Goal: Task Accomplishment & Management: Complete application form

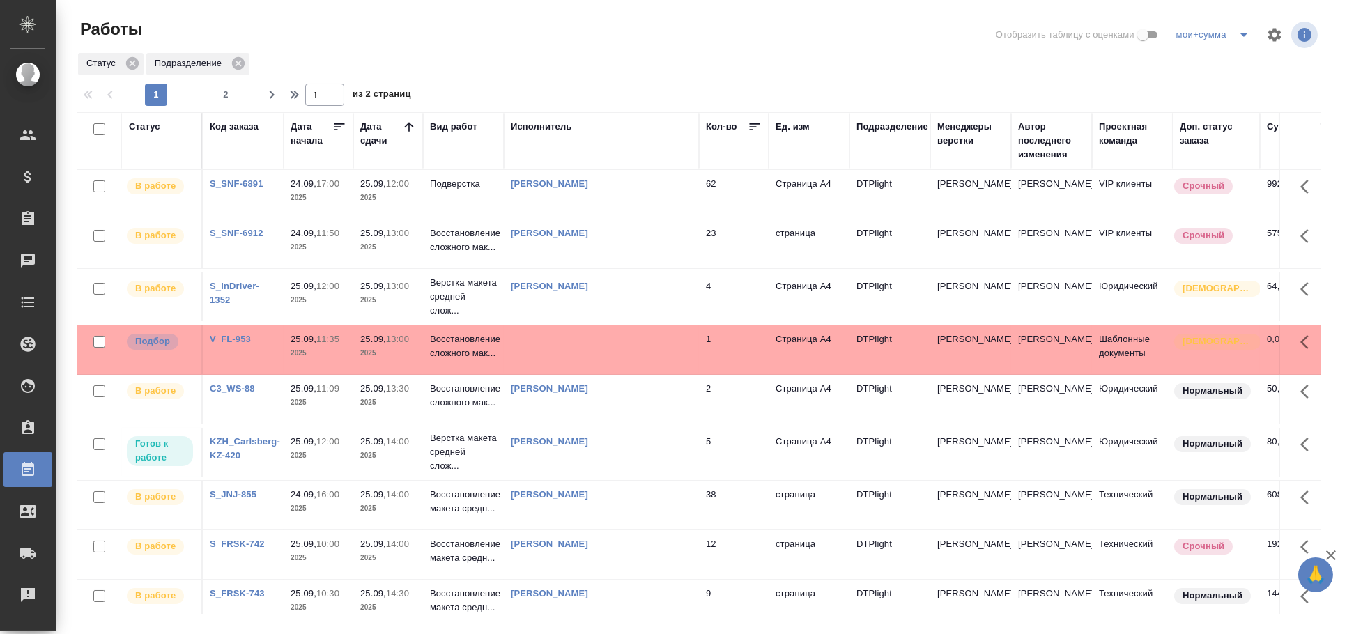
click at [602, 333] on td at bounding box center [601, 349] width 195 height 49
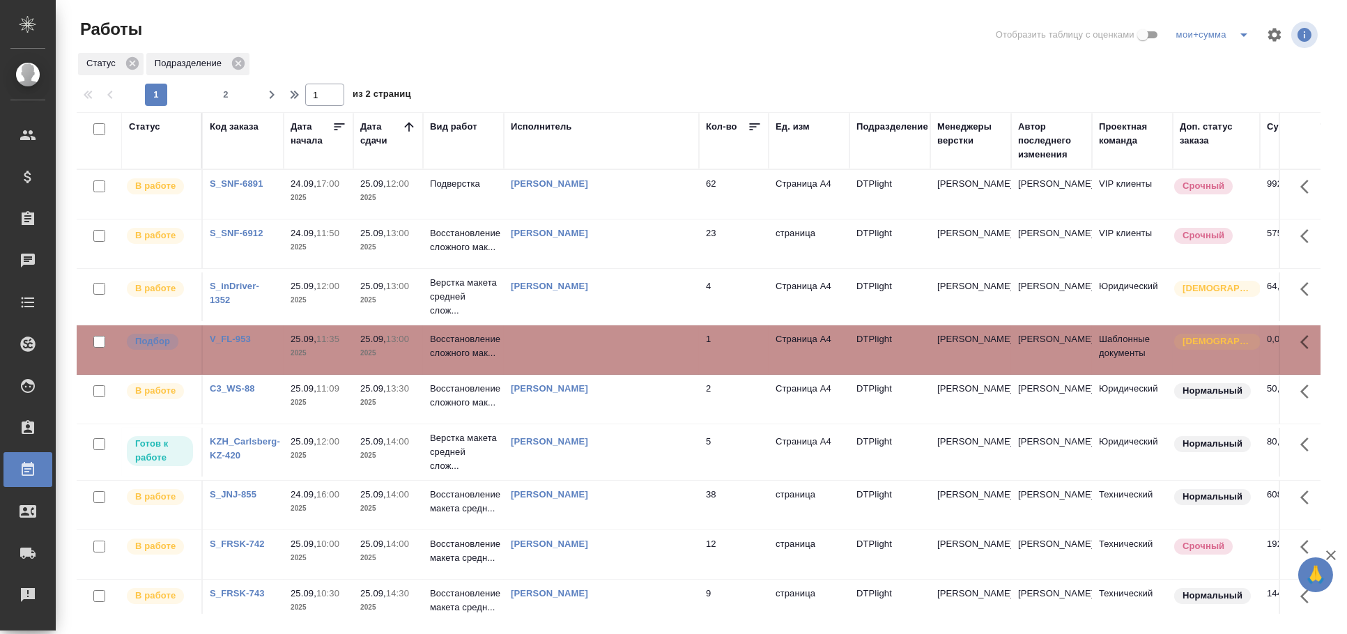
click at [602, 333] on td at bounding box center [601, 349] width 195 height 49
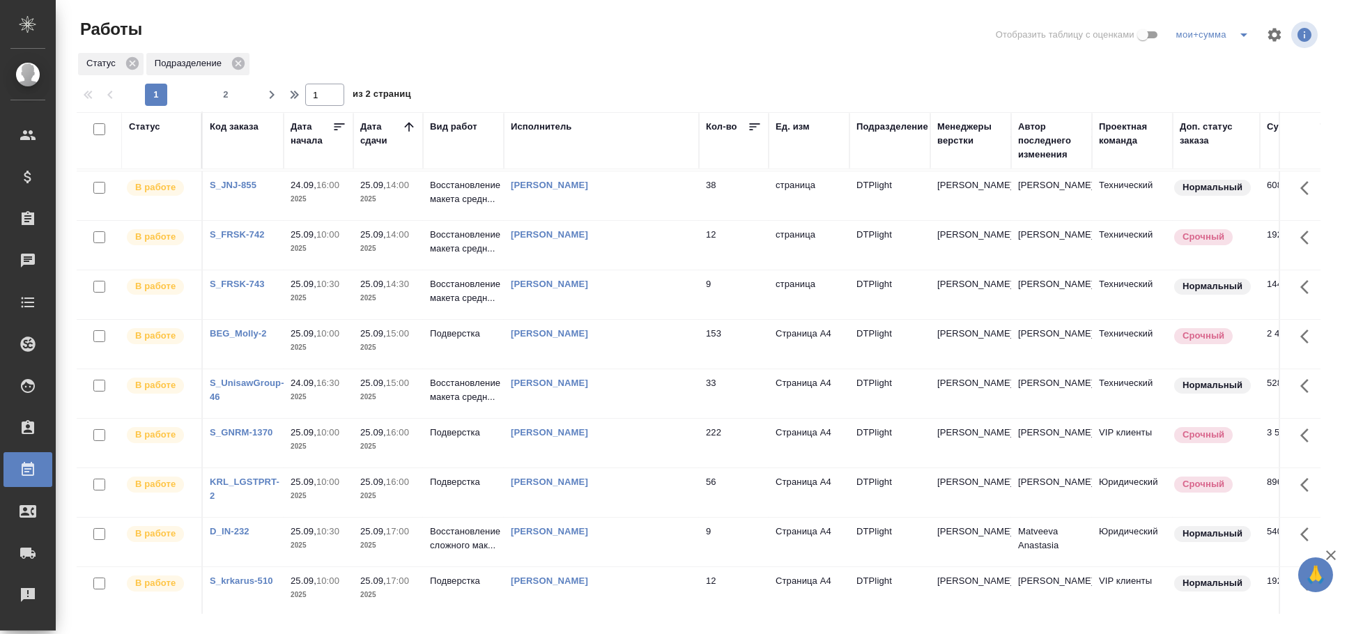
scroll to position [387, 0]
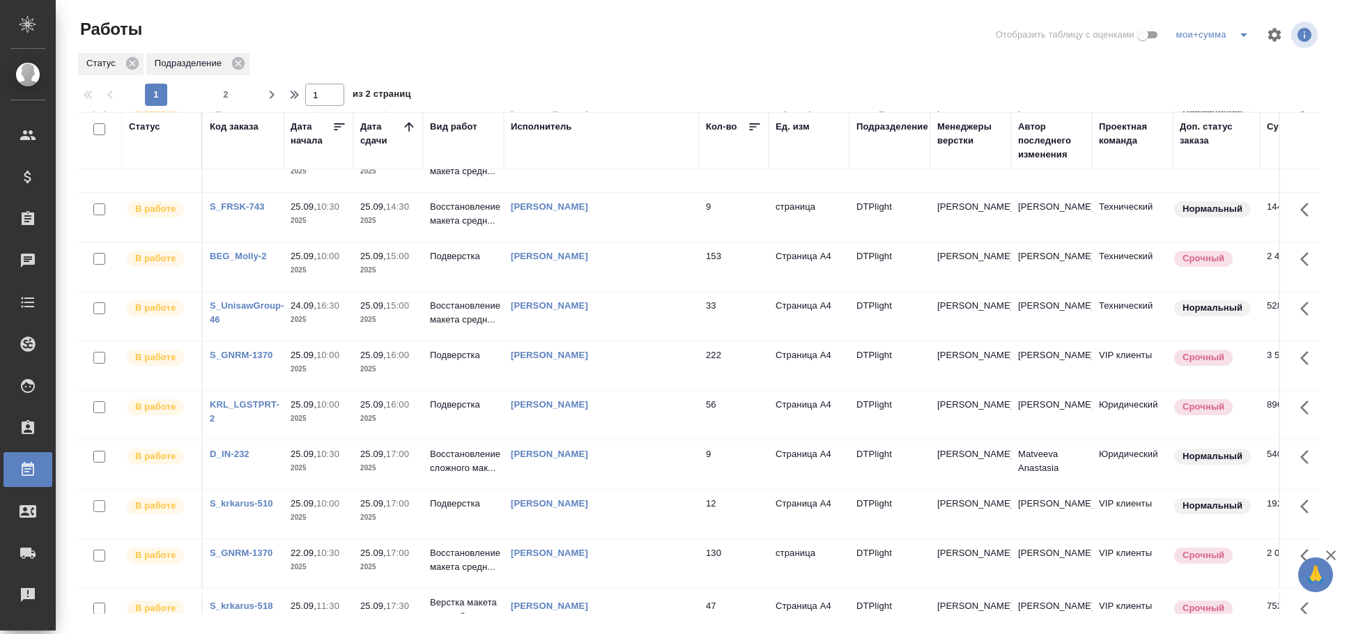
click at [641, 459] on div "Шарина Юлия Викторовна" at bounding box center [601, 454] width 181 height 14
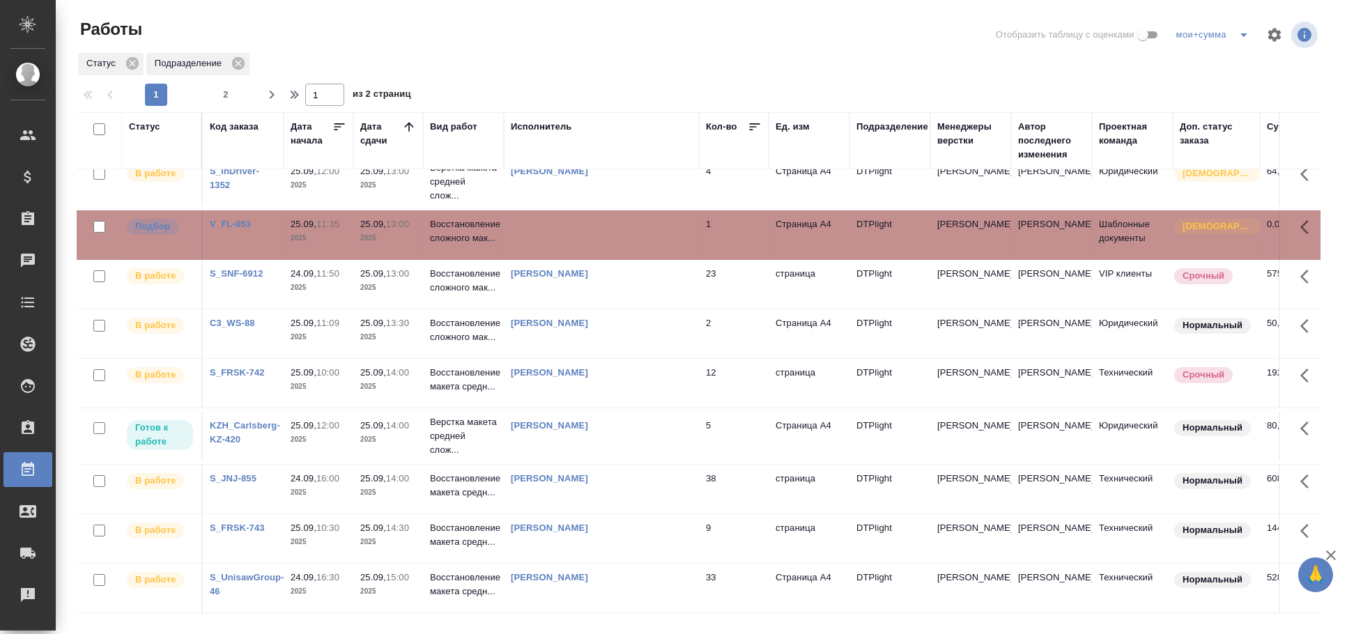
scroll to position [0, 0]
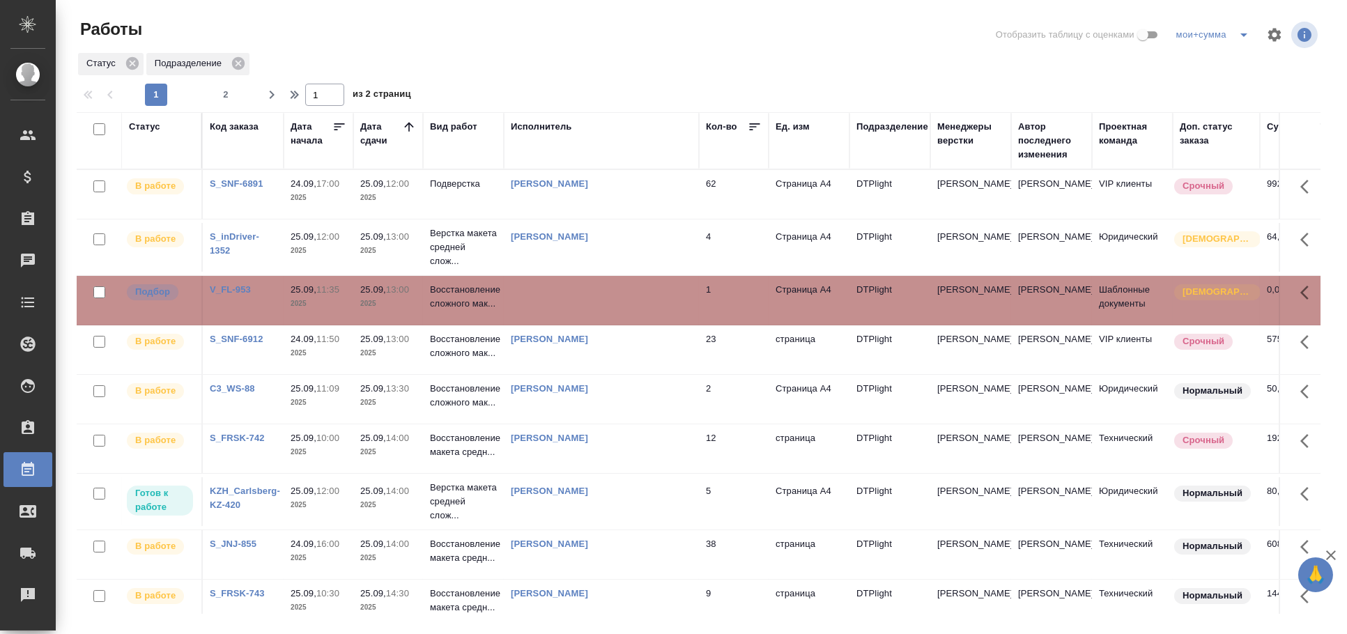
click at [580, 303] on td at bounding box center [601, 300] width 195 height 49
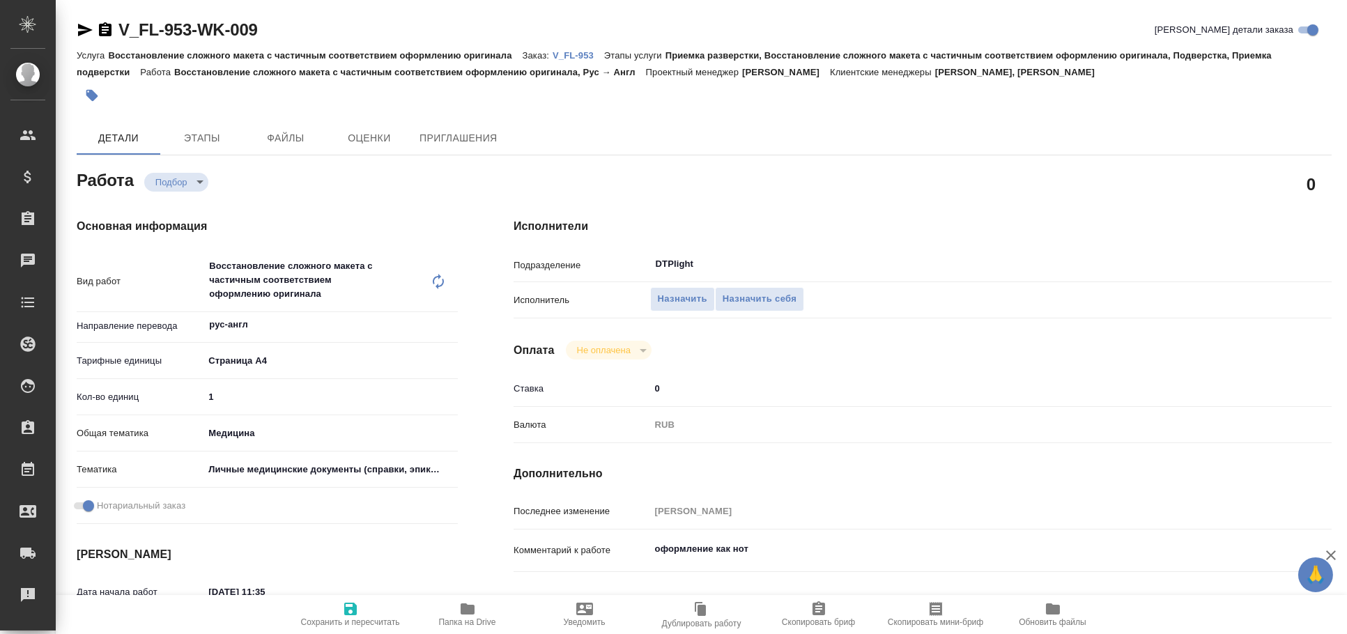
type textarea "x"
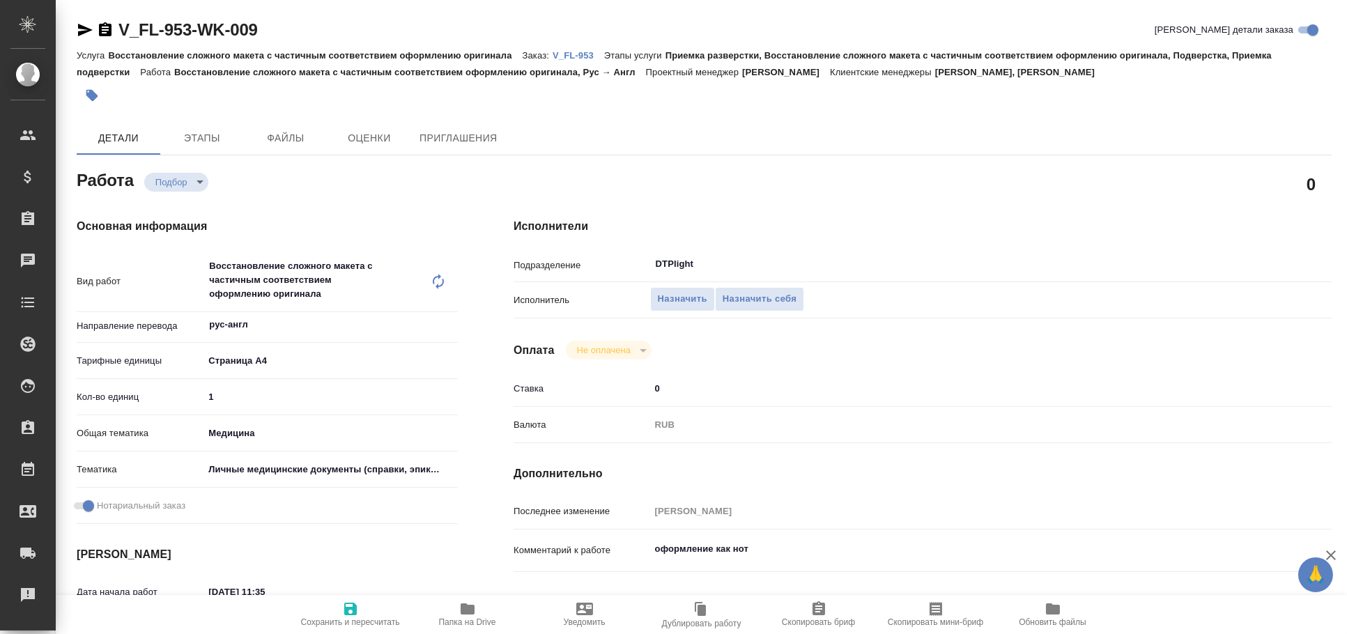
type textarea "x"
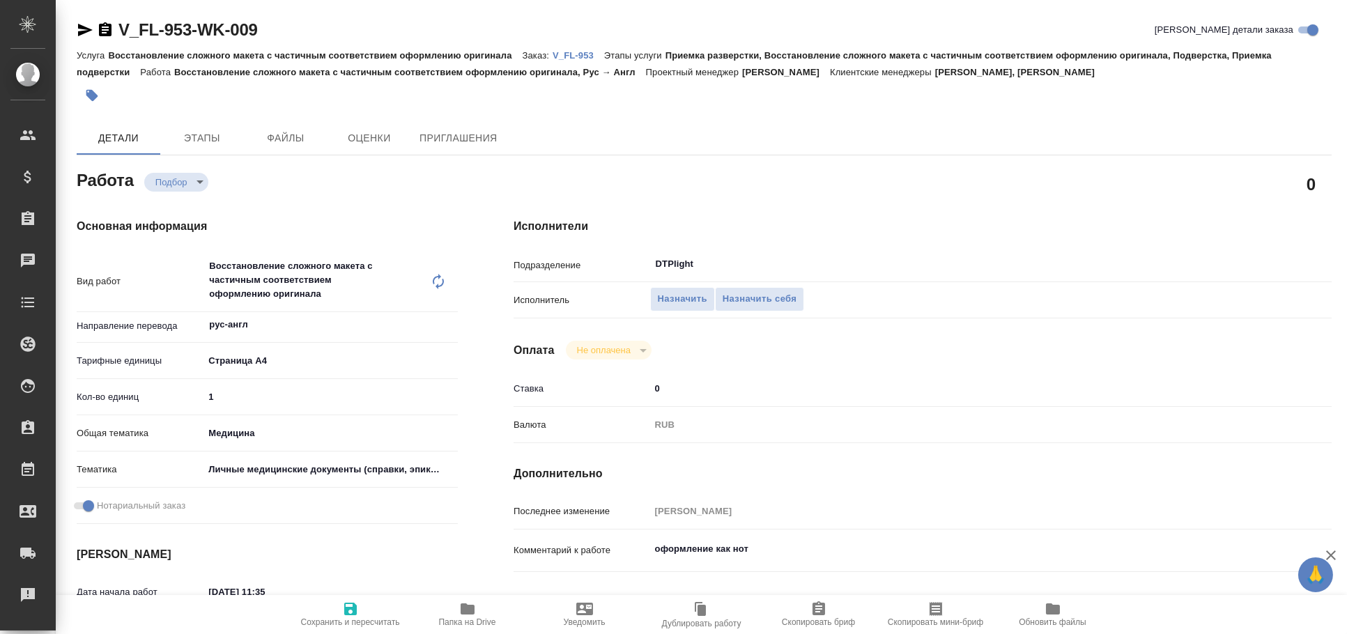
type textarea "x"
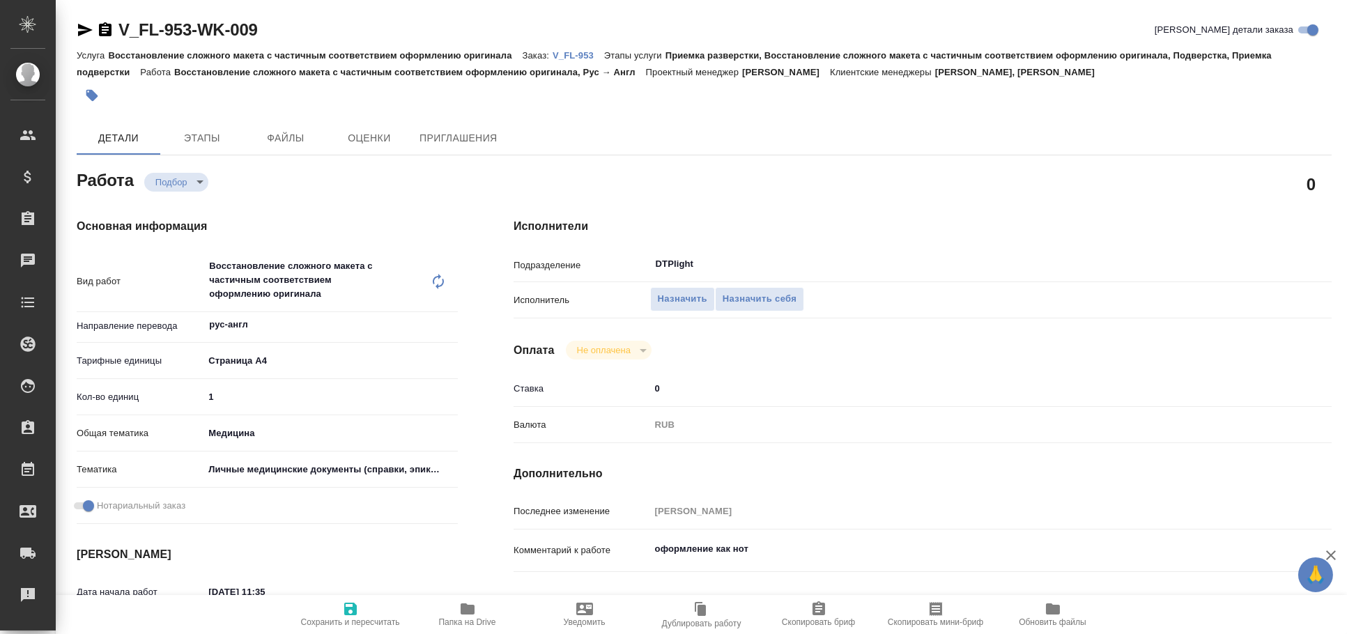
type textarea "x"
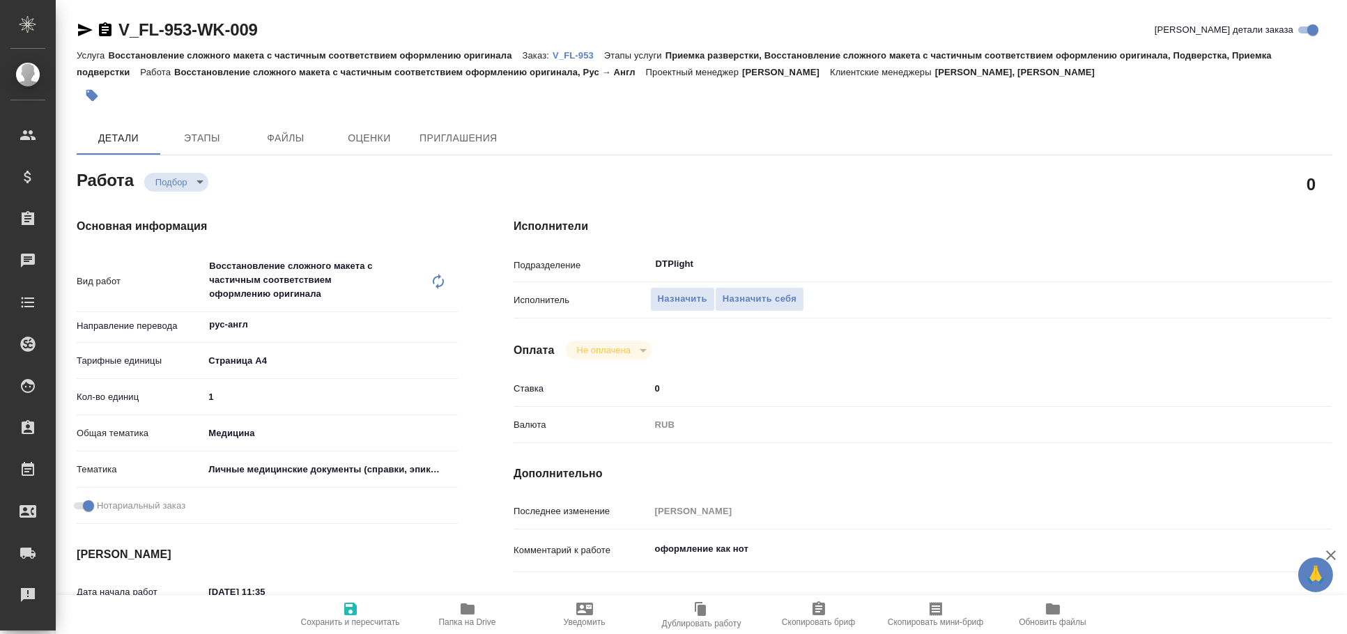
type textarea "x"
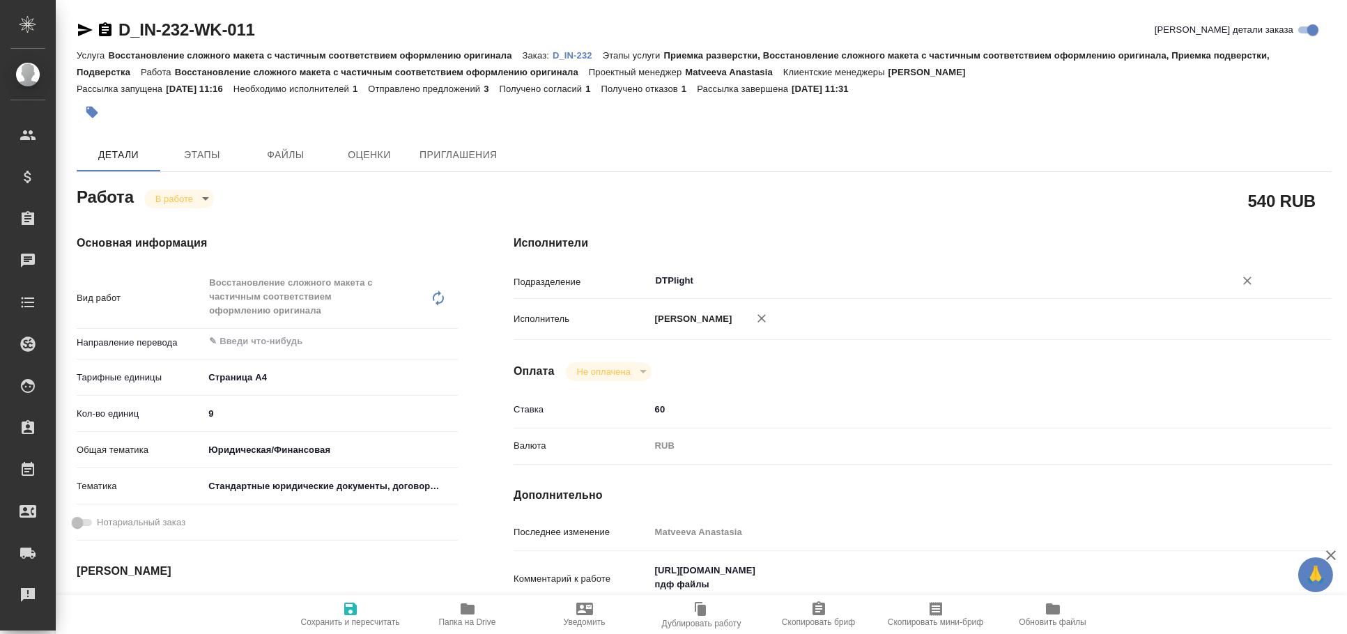
type textarea "x"
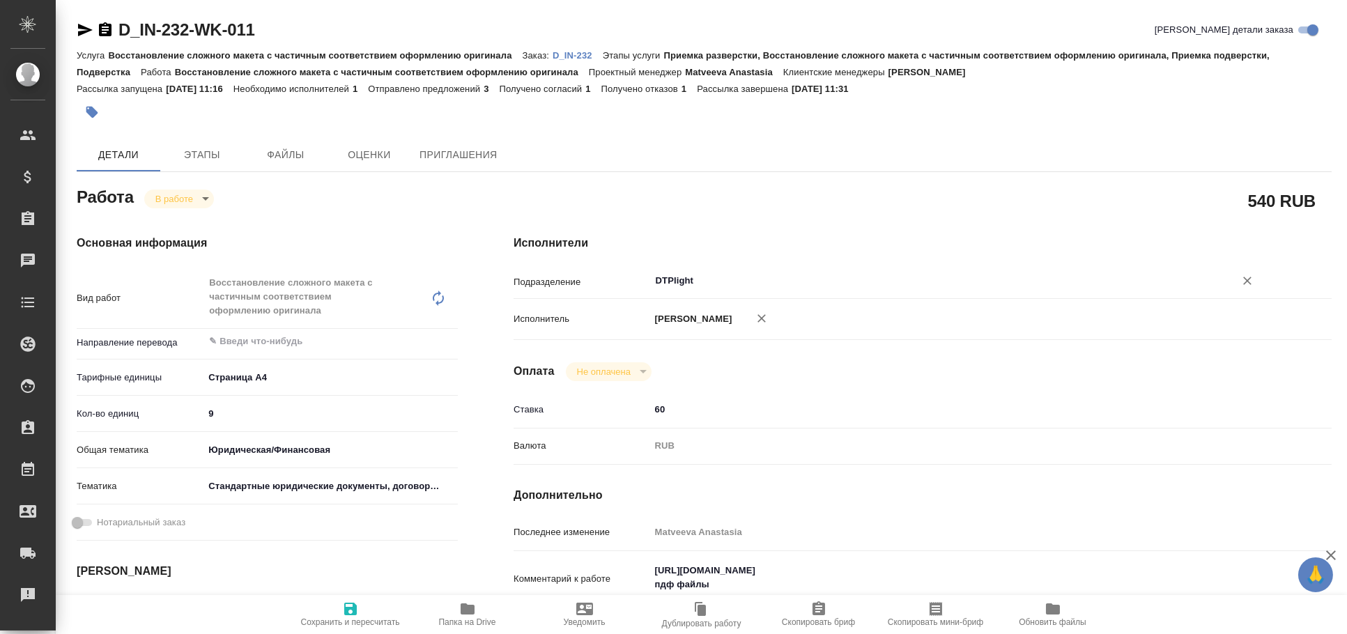
click at [702, 288] on input "DTPlight" at bounding box center [933, 280] width 559 height 17
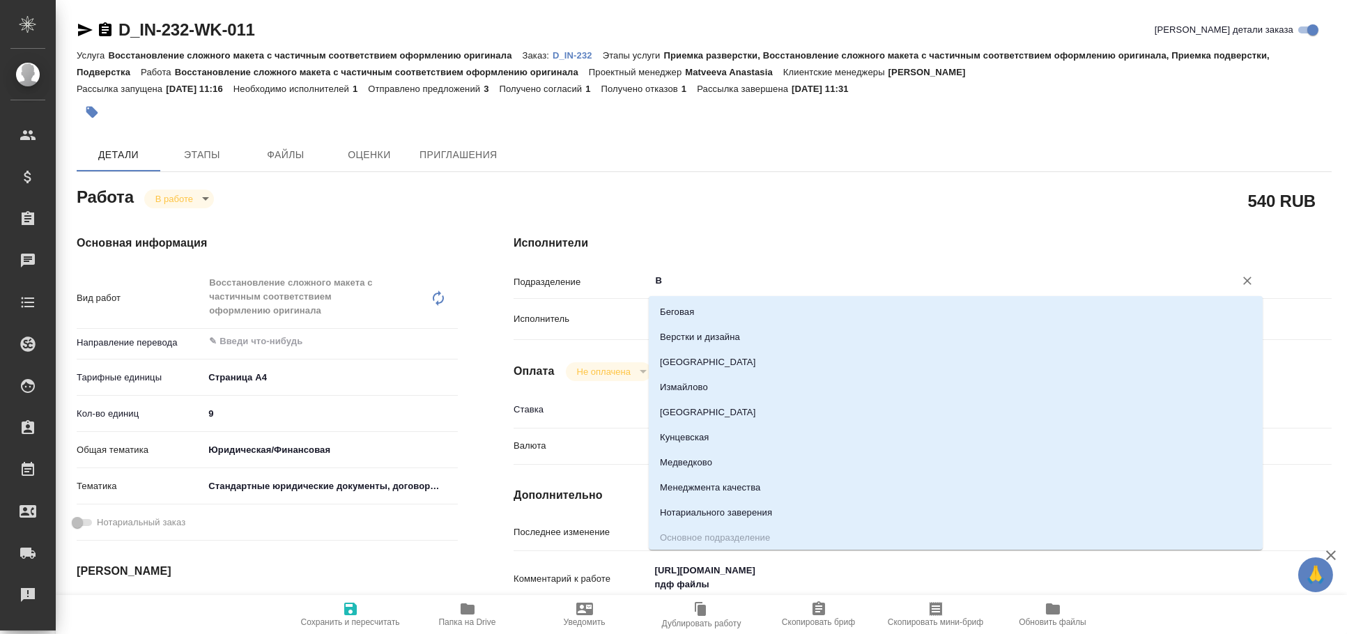
type input "ВЕ"
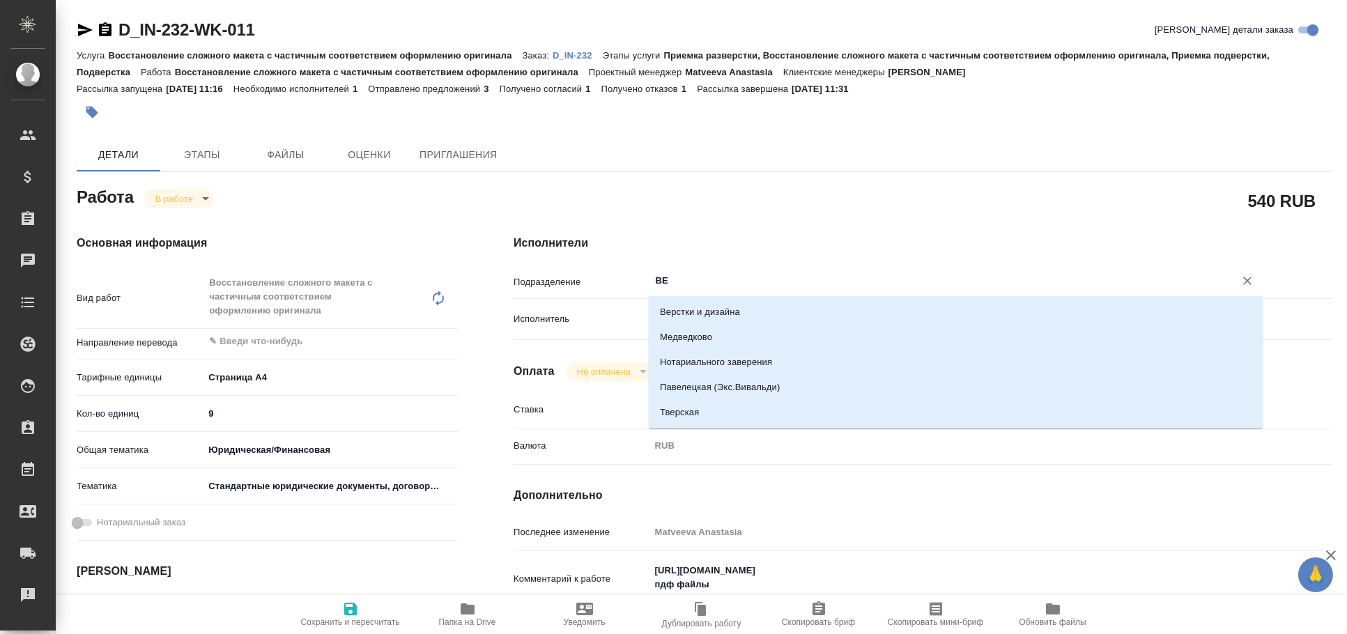
type textarea "x"
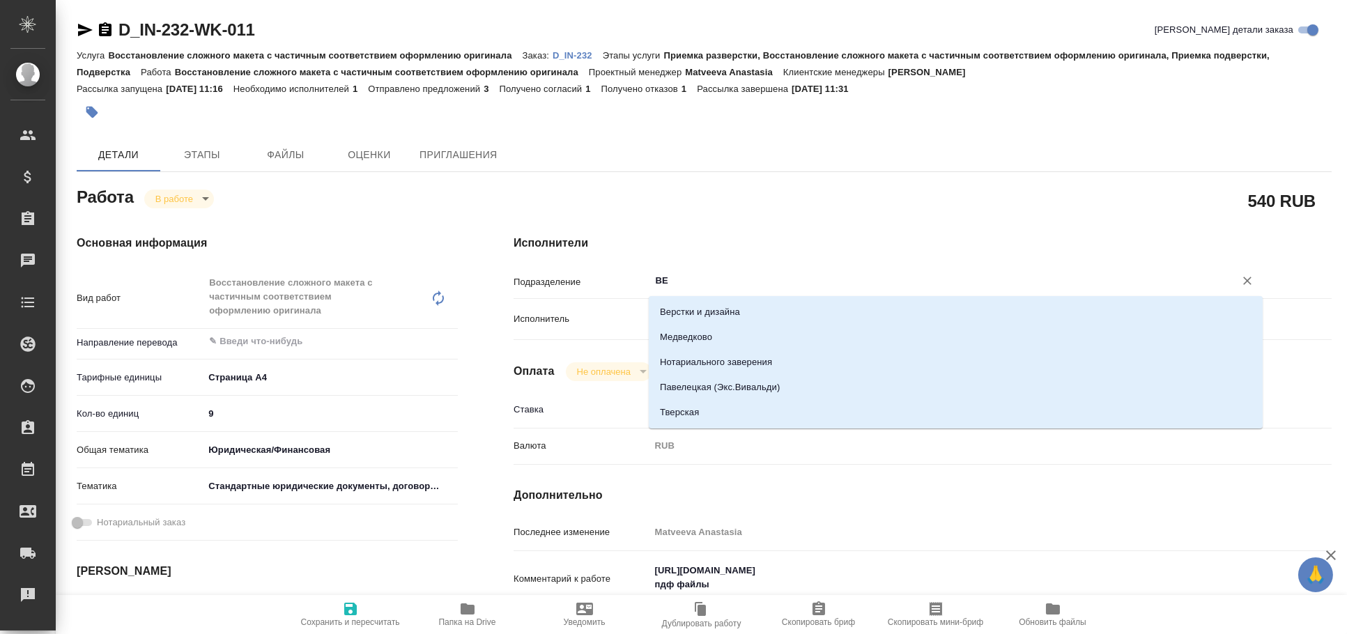
click at [706, 304] on li "Верстки и дизайна" at bounding box center [956, 312] width 614 height 25
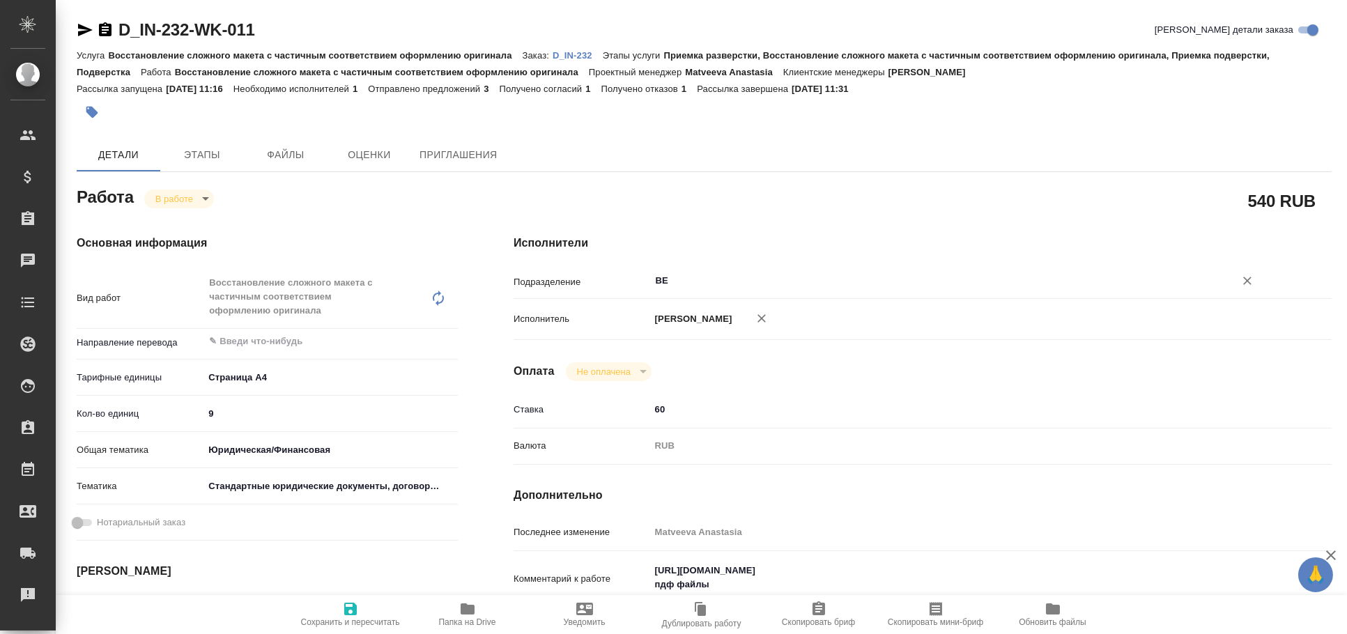
type textarea "x"
type input "Верстки и дизайна"
type textarea "x"
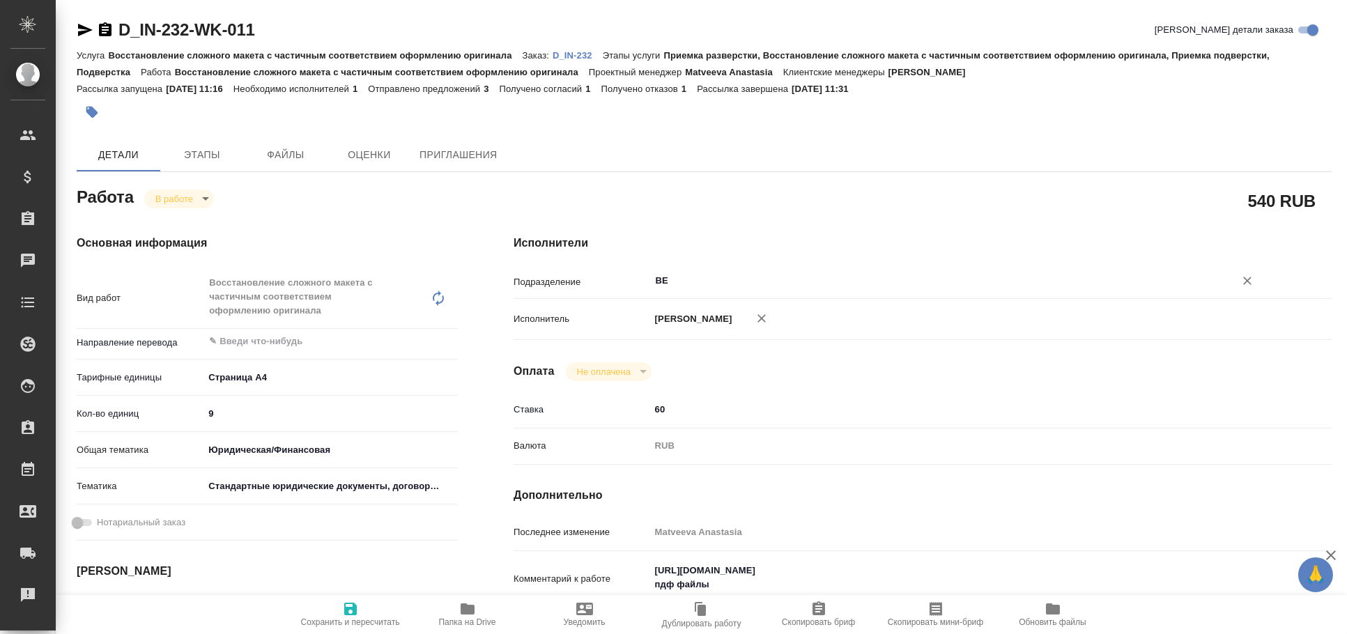
type textarea "x"
type input "Верстки и дизайна"
click at [340, 605] on span "Сохранить и пересчитать" at bounding box center [350, 614] width 100 height 26
type textarea "x"
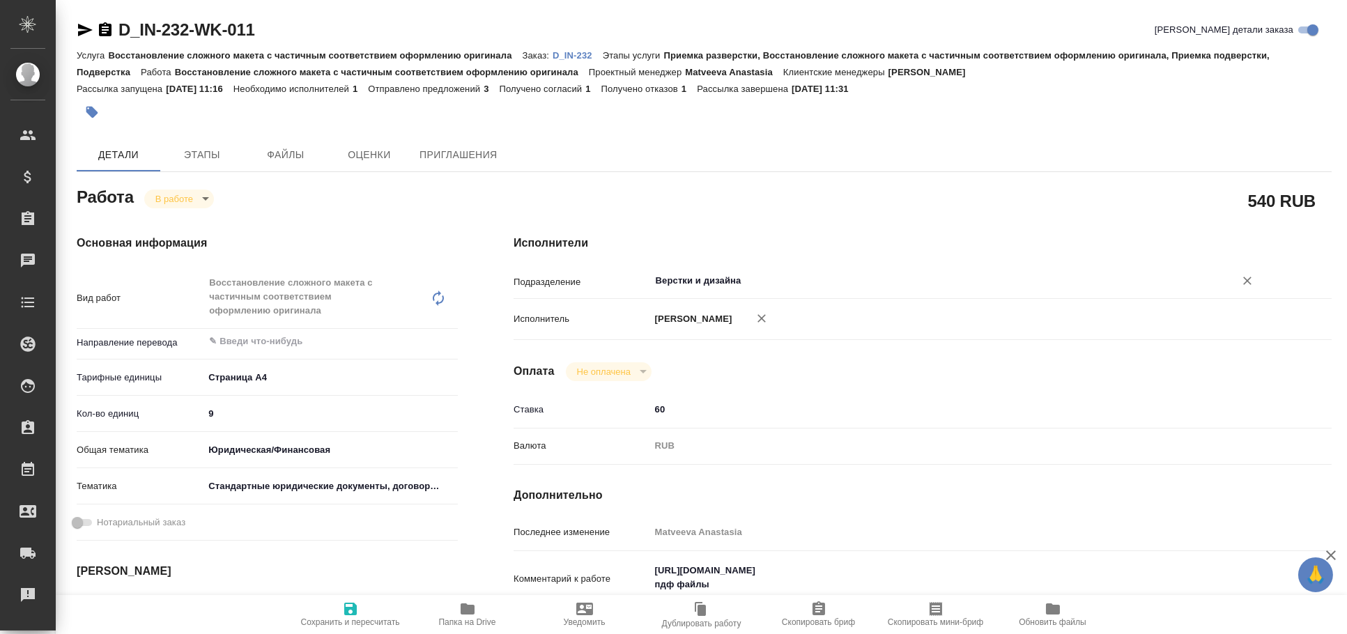
type textarea "x"
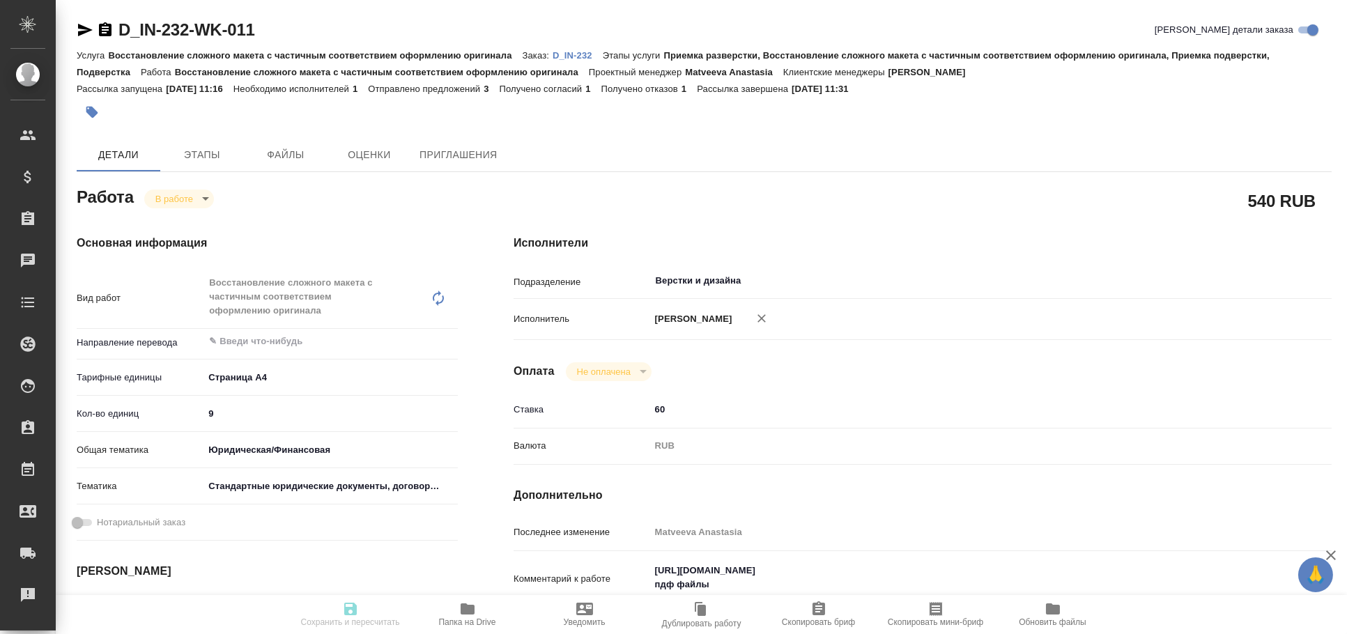
type textarea "x"
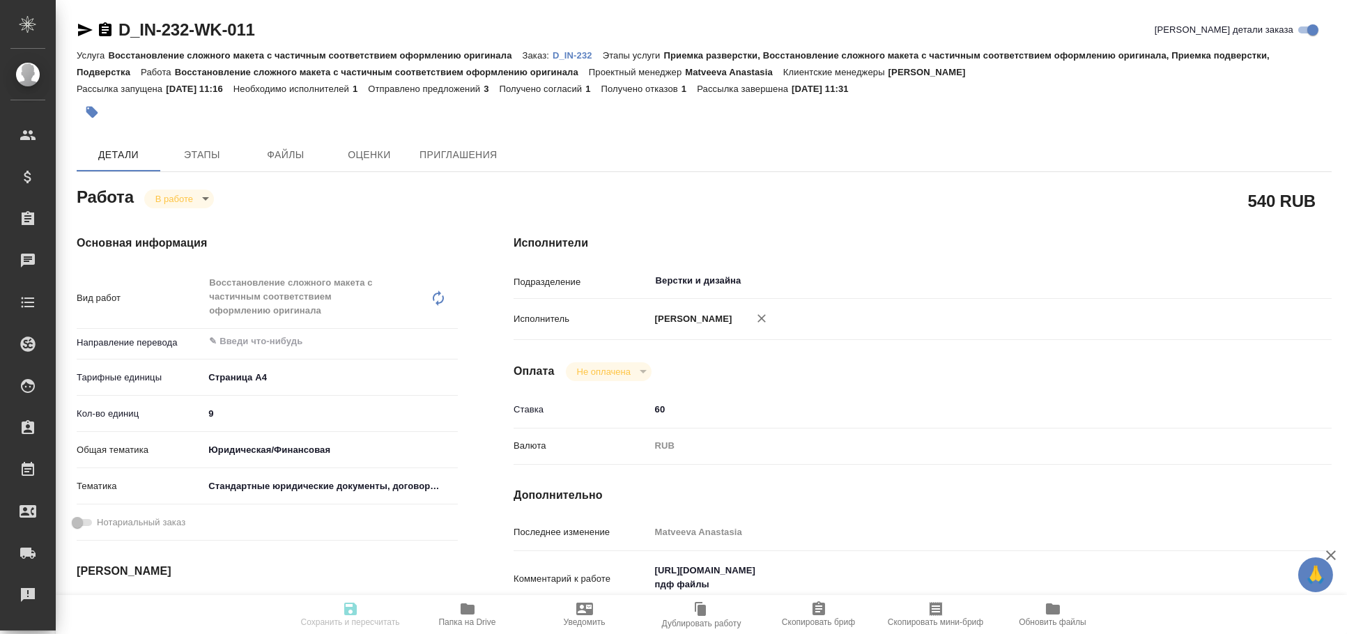
type textarea "x"
type input "inProgress"
type textarea "Восстановление сложного макета с частичным соответствием оформлению оригинала"
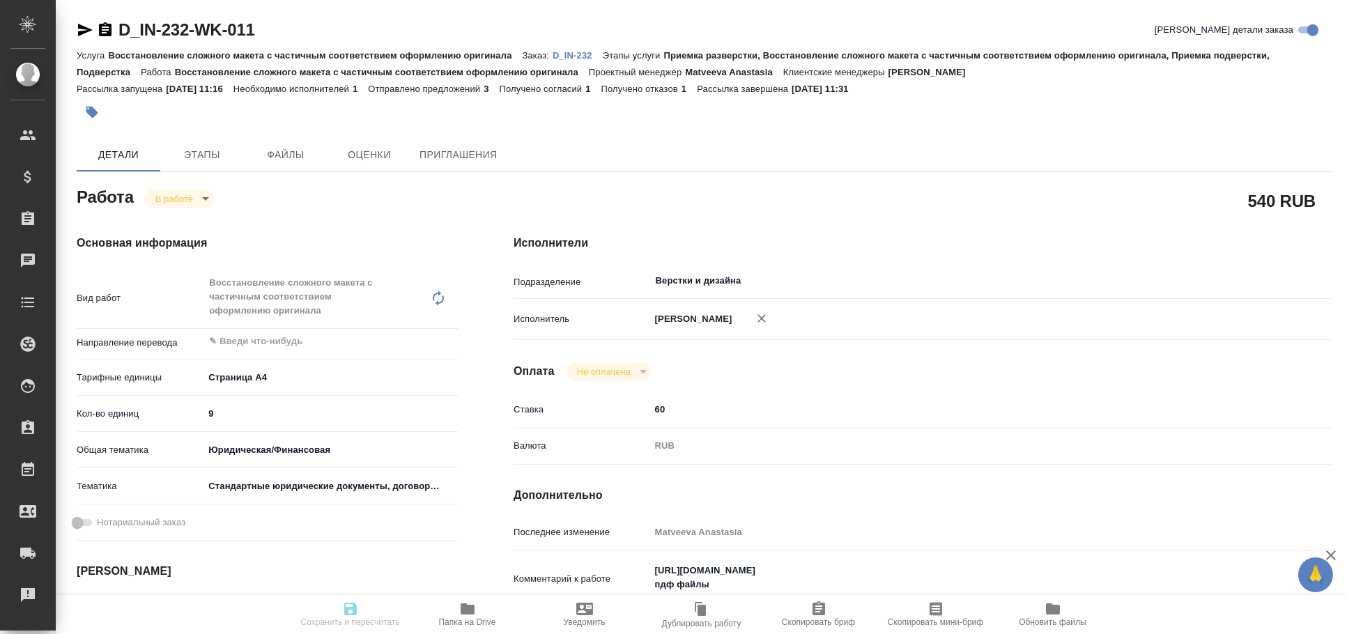
type textarea "x"
type input "5f036ec4e16dec2d6b59c8ff"
type input "9"
type input "yr-fn"
type input "5f647205b73bc97568ca66bf"
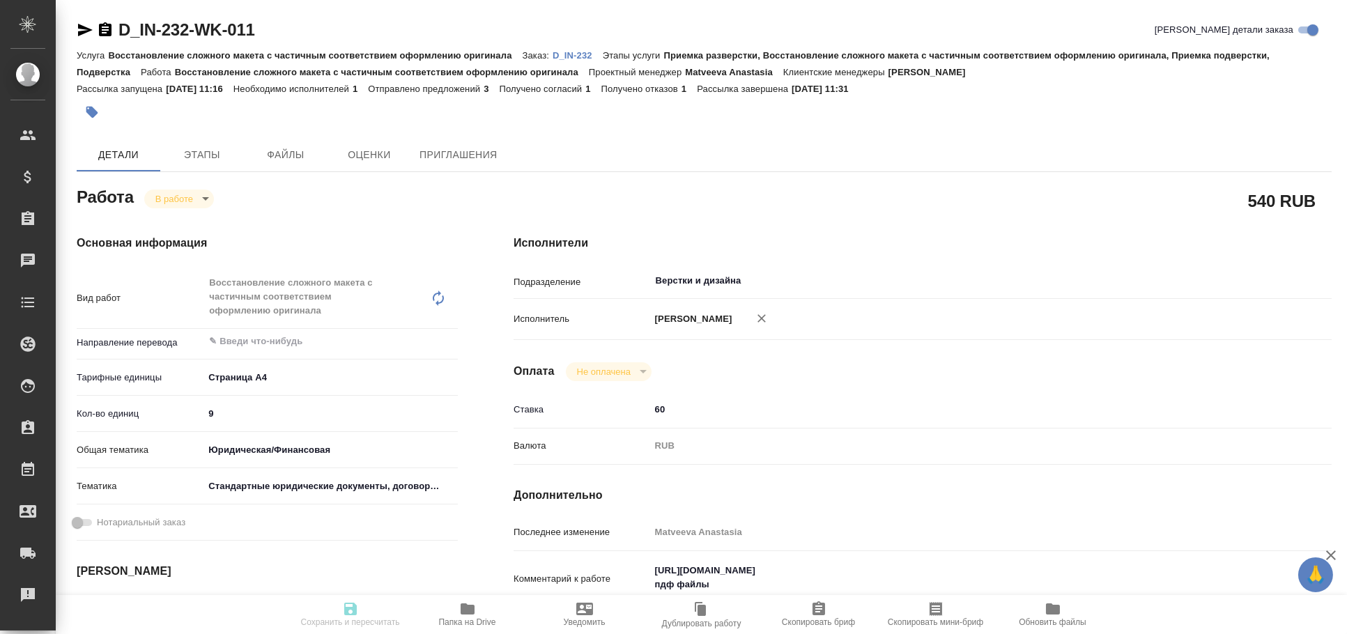
type input "25.09.2025 10:30"
type input "25.09.2025 11:31"
type input "25.09.2025 17:00"
type input "30.09.2025 17:00"
type input "Верстки и дизайна"
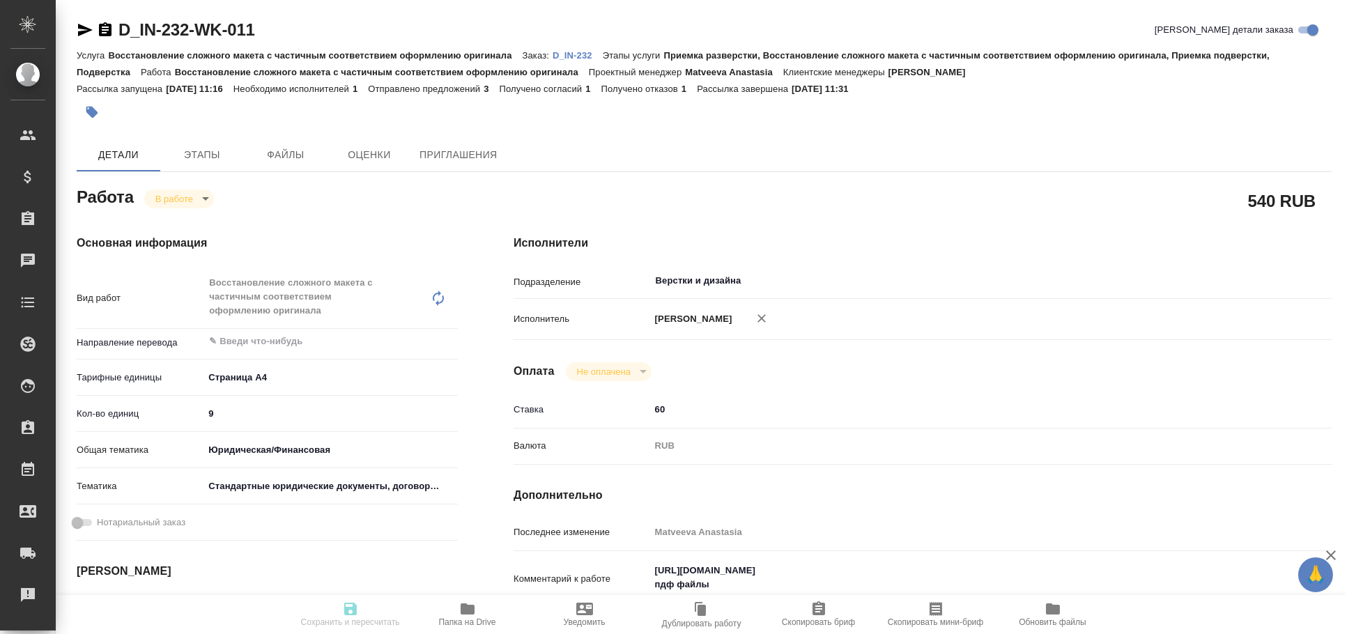
type input "notPayed"
type input "60"
type input "RUB"
type input "Matveeva Anastasia"
type textarea "https://drive.awatera.com/s/BW2SjZoWDD5X8Lf пдф файлы"
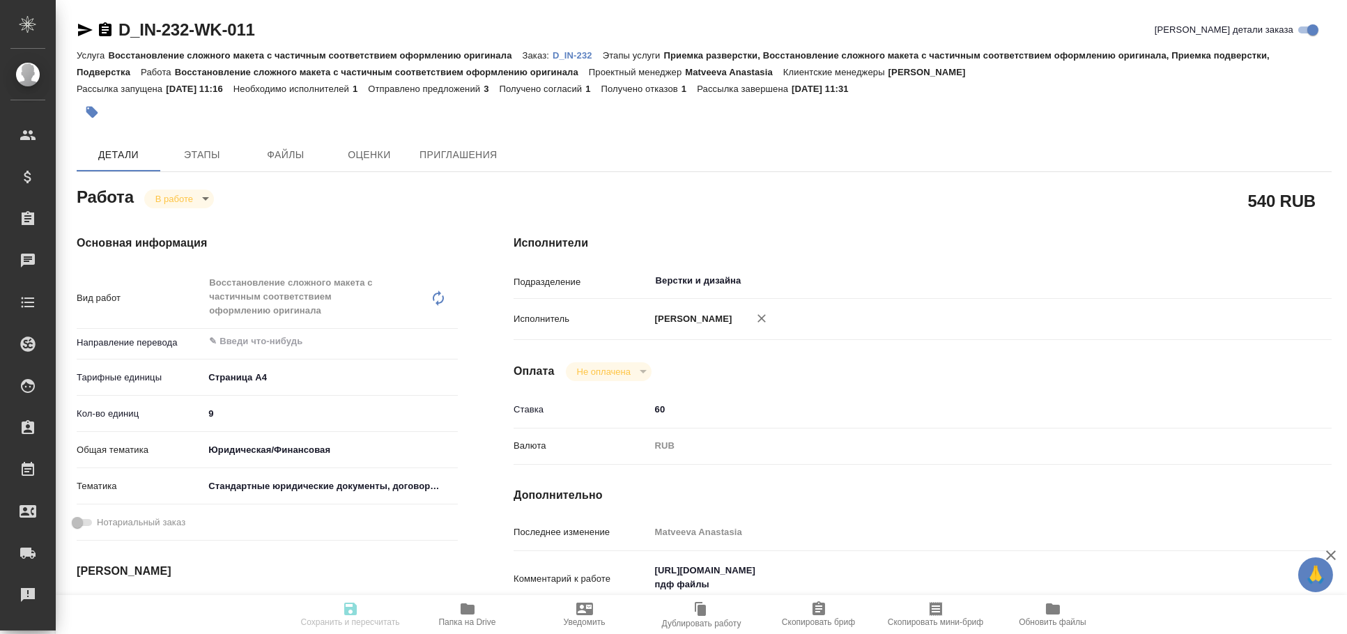
type textarea "x"
type textarea "/Clients/Иншаков Николай/Orders/D_IN-232/DTP/D_IN-232-WK-011"
type textarea "x"
type input "D_IN-232"
type input "Восстановление сложного макета с частичным соответствием оформлению оригинала"
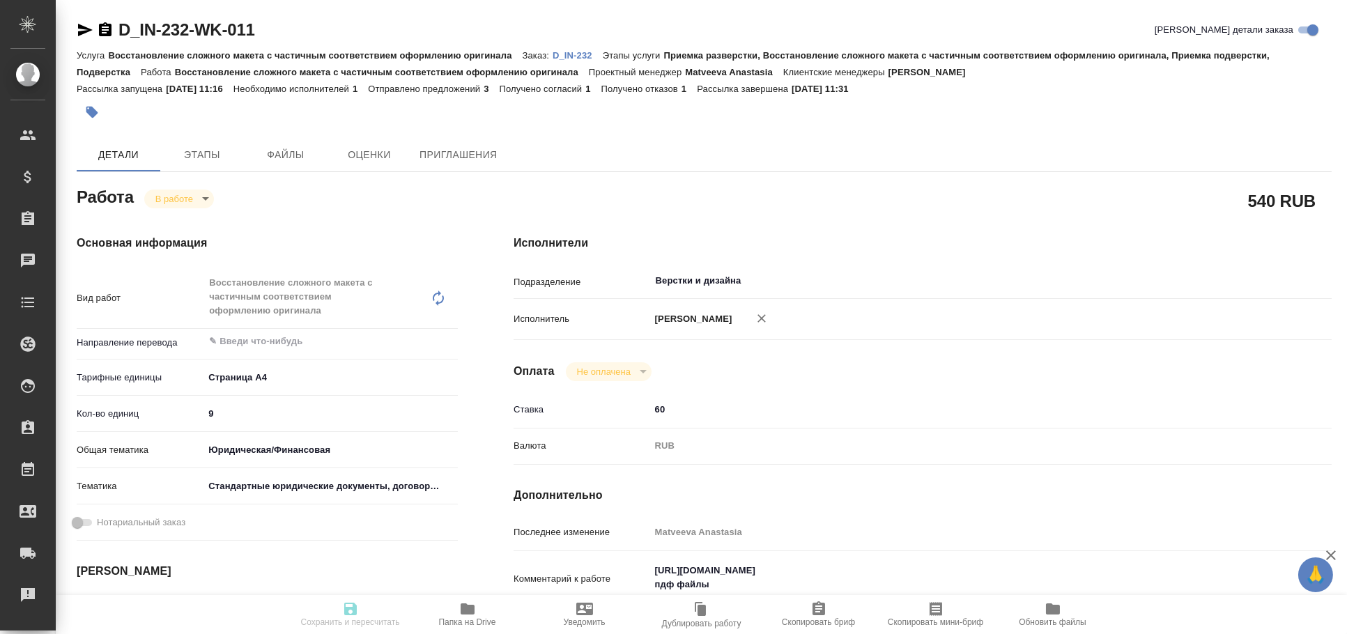
type input "Приемка разверстки, Восстановление сложного макета с частичным соответствием оф…"
type input "Давыдова Елена"
type input "[PERSON_NAME]"
type input "/Clients/Иншаков Николай/Orders/D_IN-232"
type input "https://drive.awatera.com/s/DbXiMkX7DAD2PMS"
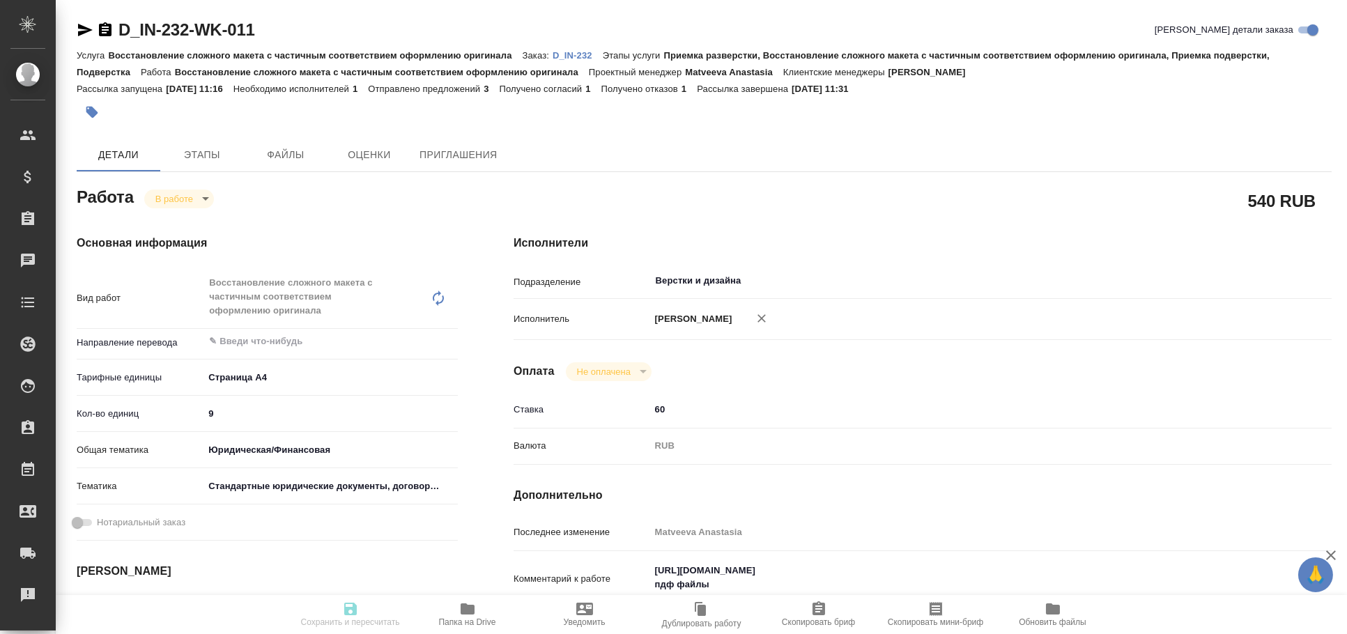
type textarea "x"
type textarea "не нотариат ссылка на СК греч https://smartcat.com/projects/06342e2a-b171-4e7e-…"
type textarea "x"
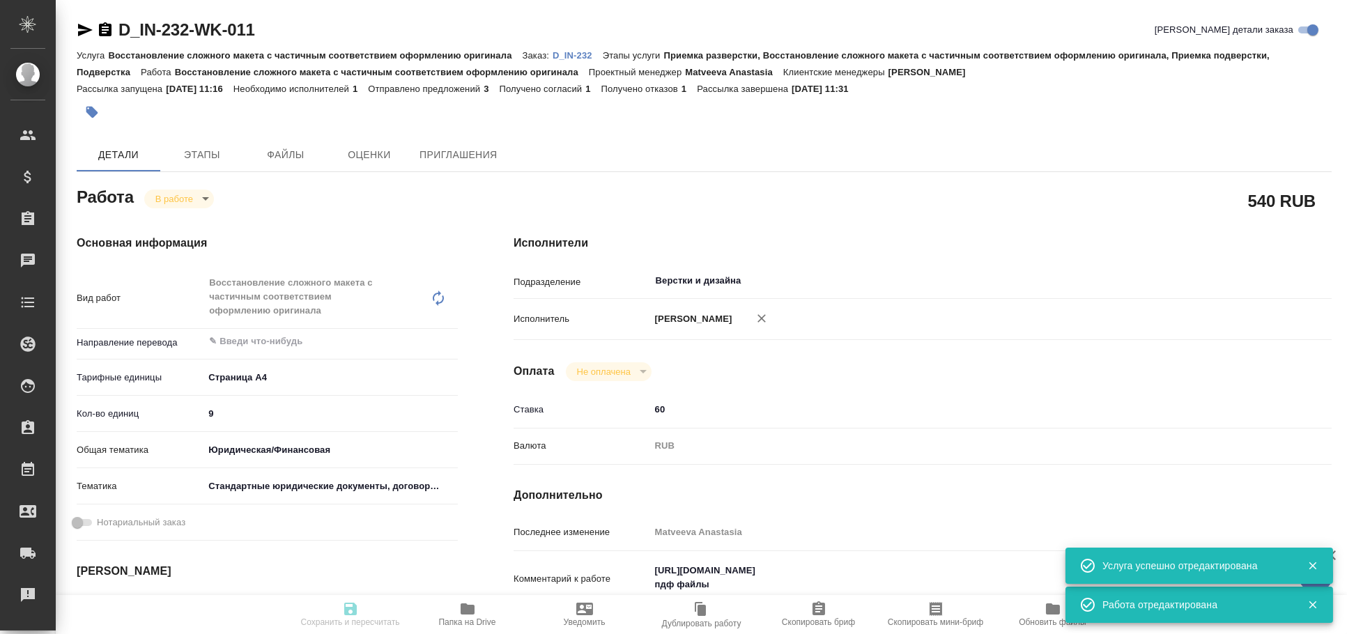
type textarea "x"
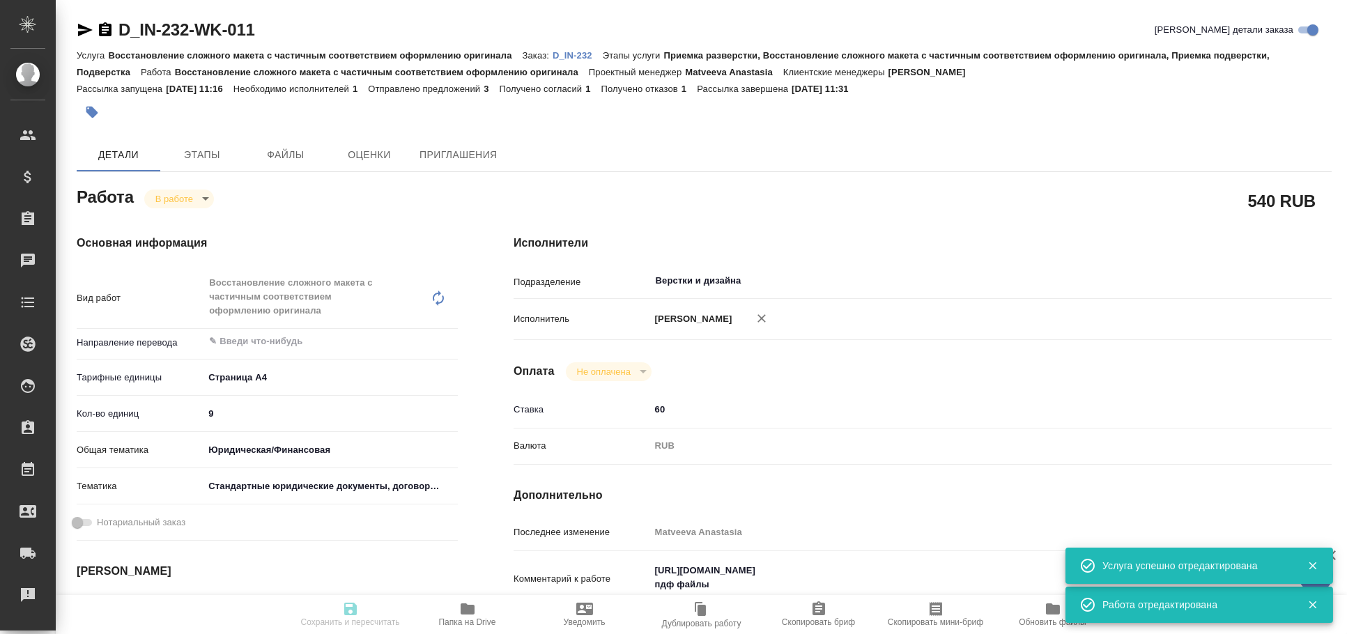
type textarea "x"
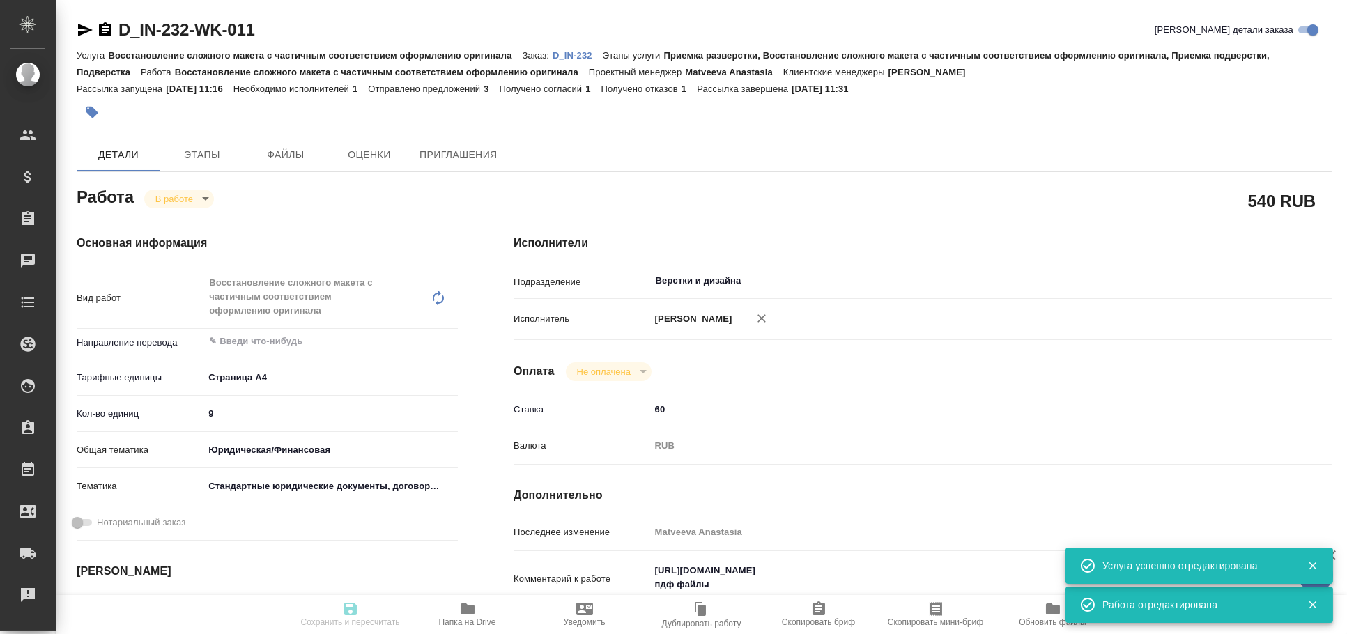
type textarea "x"
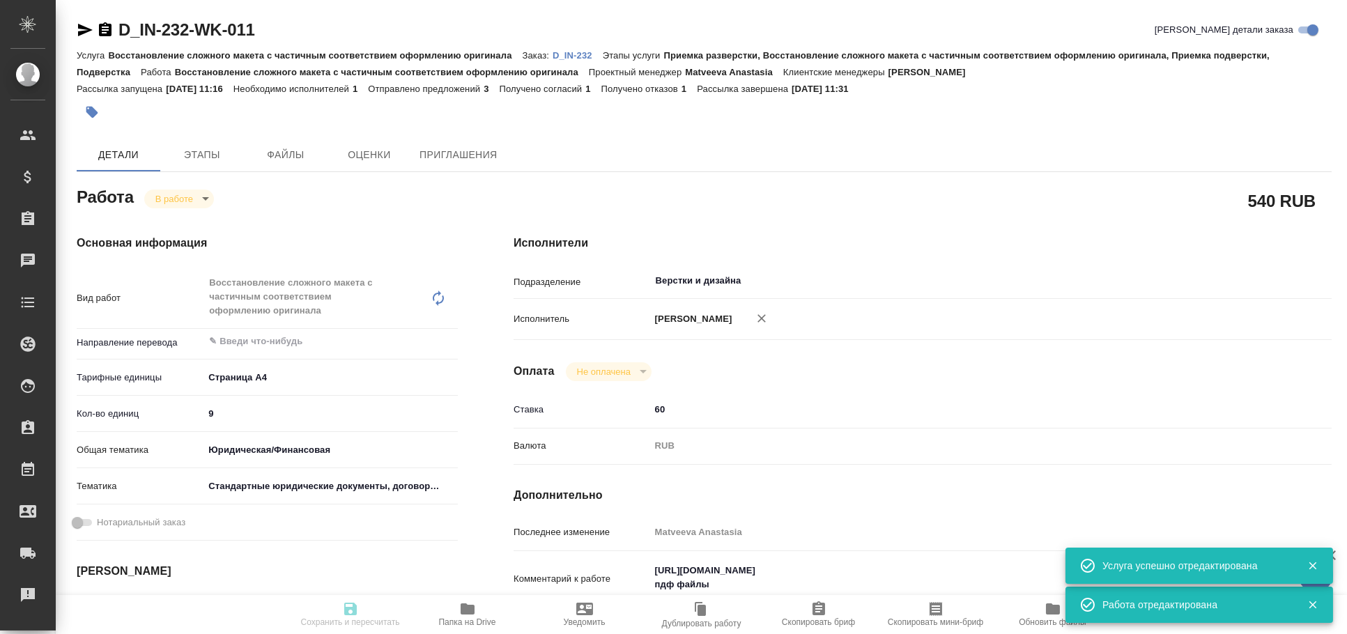
type textarea "x"
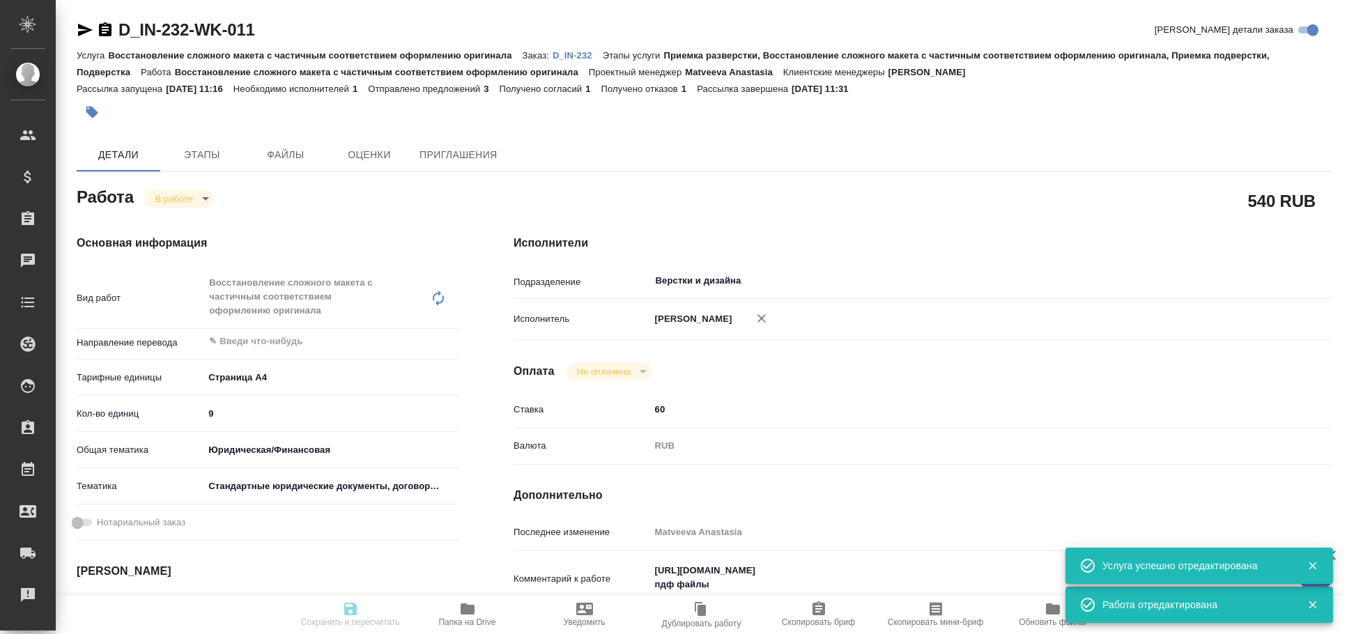
type textarea "x"
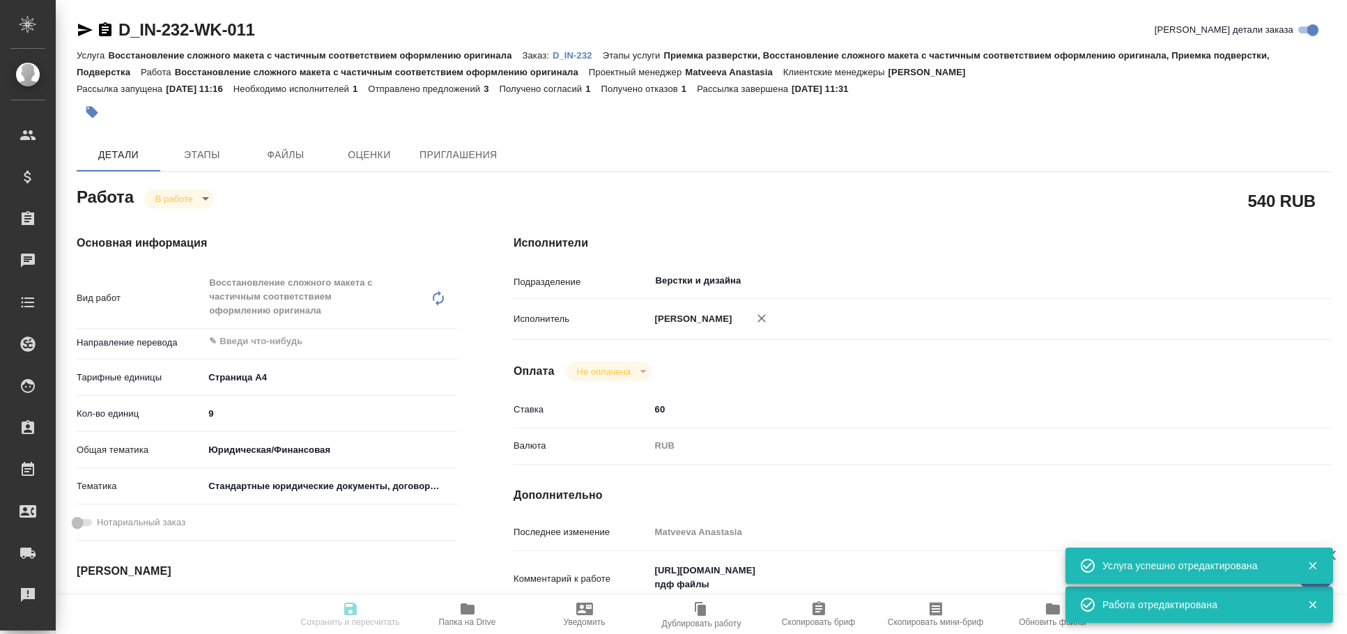
type input "inProgress"
type textarea "Восстановление сложного макета с частичным соответствием оформлению оригинала"
type textarea "x"
type input "5f036ec4e16dec2d6b59c8ff"
type input "9"
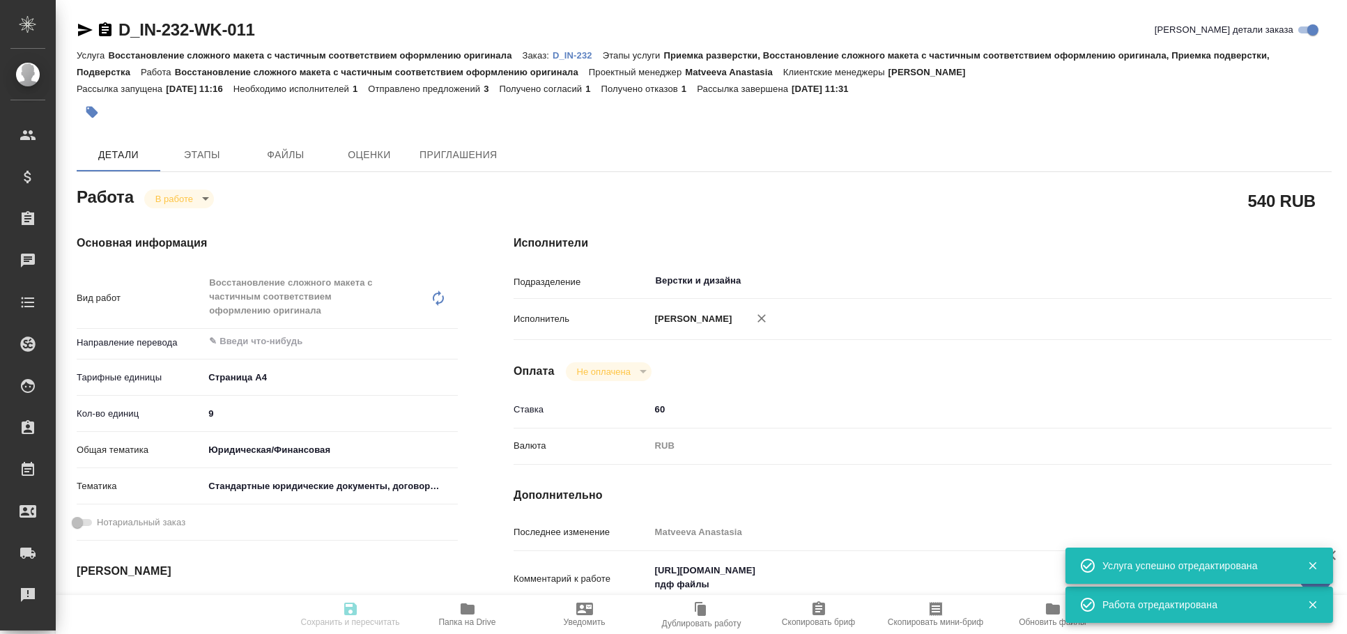
type input "yr-fn"
type input "5f647205b73bc97568ca66bf"
type input "25.09.2025 10:30"
type input "25.09.2025 11:31"
type input "25.09.2025 17:00"
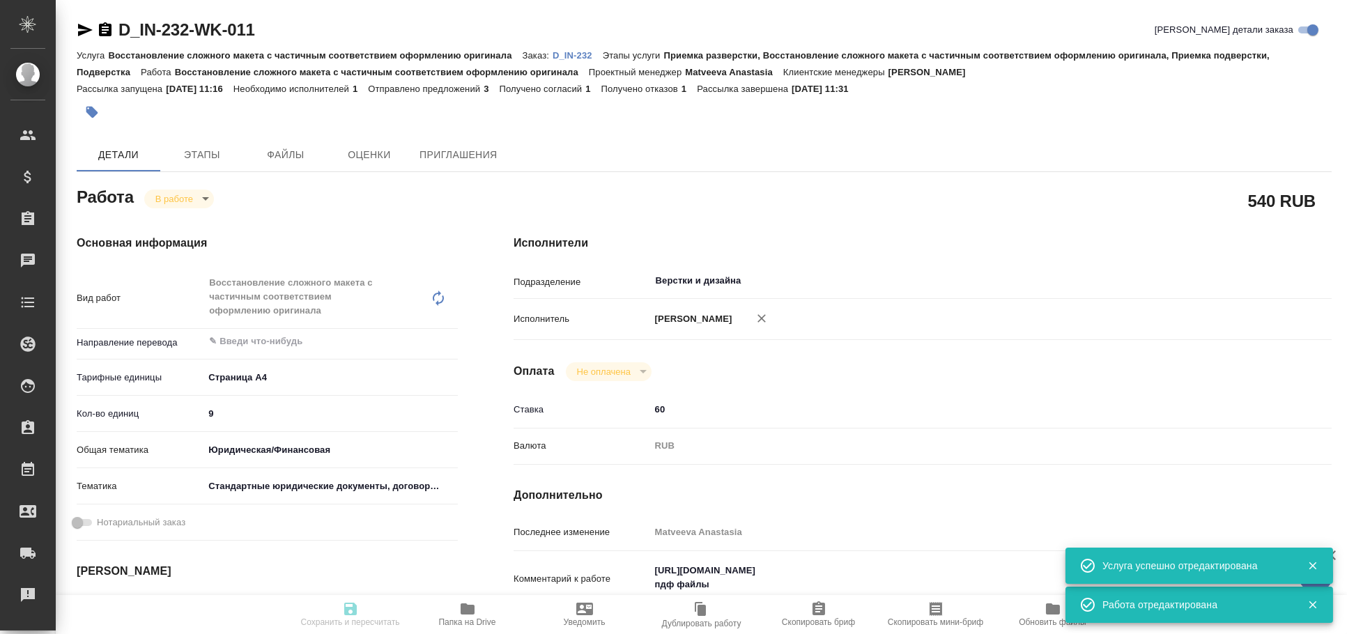
type input "30.09.2025 17:00"
type input "Верстки и дизайна"
type input "notPayed"
type input "60"
type input "RUB"
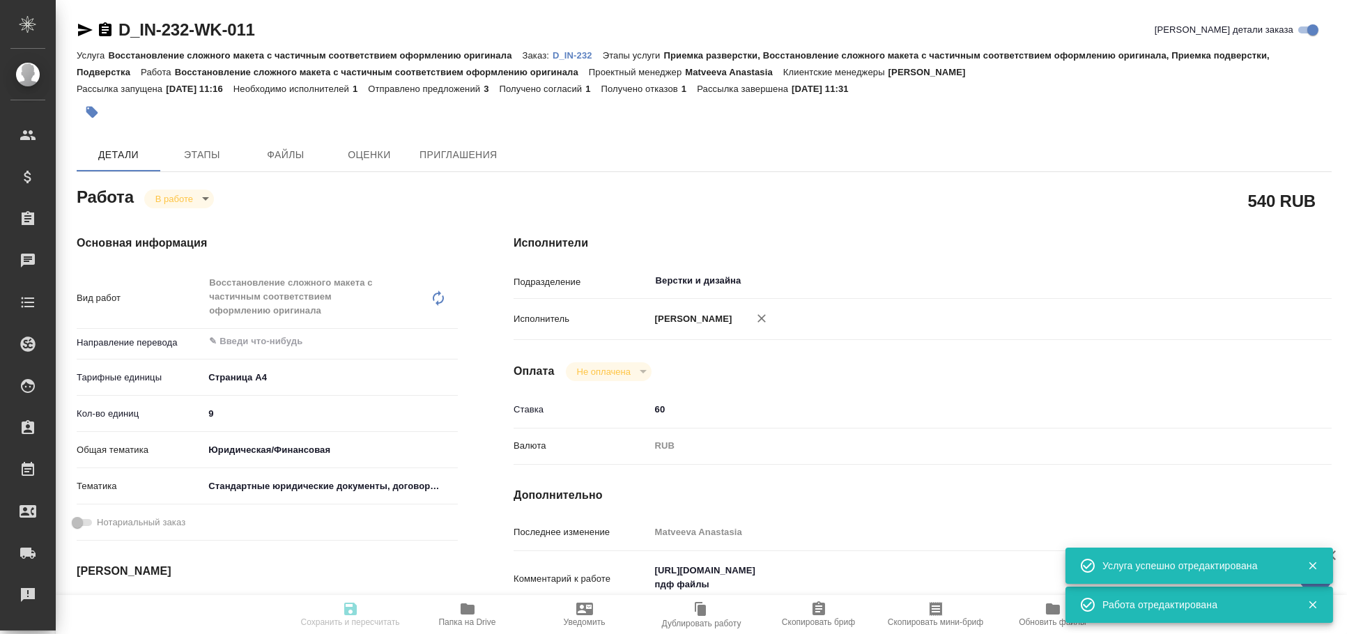
type input "Matveeva Anastasia"
type textarea "https://drive.awatera.com/s/BW2SjZoWDD5X8Lf пдф файлы"
type textarea "x"
type textarea "/Clients/Иншаков Николай/Orders/D_IN-232/DTP/D_IN-232-WK-011"
type textarea "x"
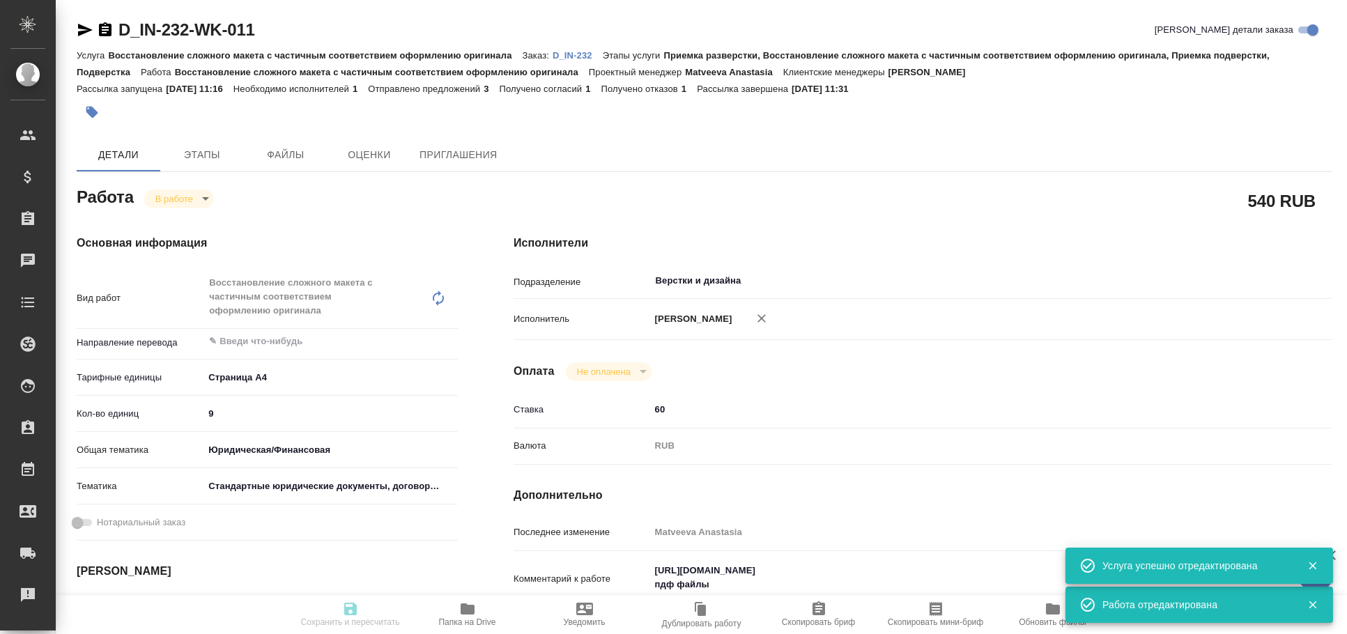
type input "D_IN-232"
type input "Восстановление сложного макета с частичным соответствием оформлению оригинала"
type input "Приемка разверстки, Восстановление сложного макета с частичным соответствием оф…"
type input "Давыдова Елена"
type input "[PERSON_NAME]"
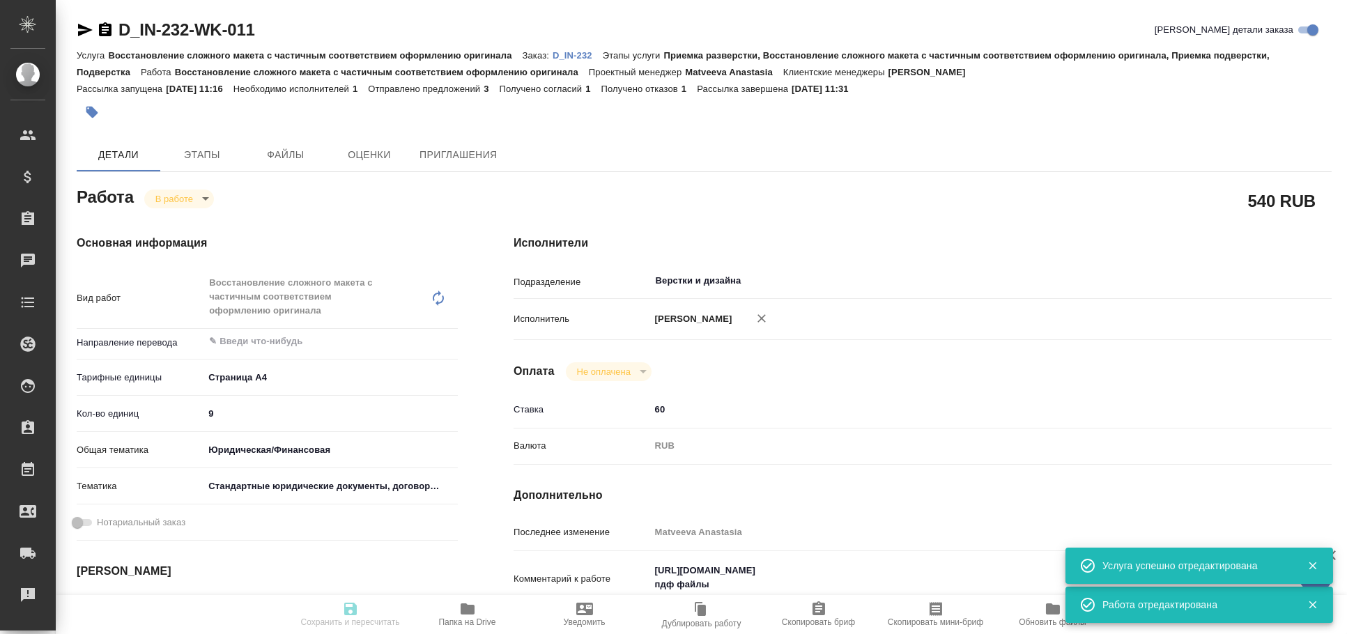
type input "/Clients/Иншаков Николай/Orders/D_IN-232"
type input "https://drive.awatera.com/s/DbXiMkX7DAD2PMS"
type textarea "x"
type textarea "не нотариат ссылка на СК греч https://smartcat.com/projects/06342e2a-b171-4e7e-…"
type textarea "x"
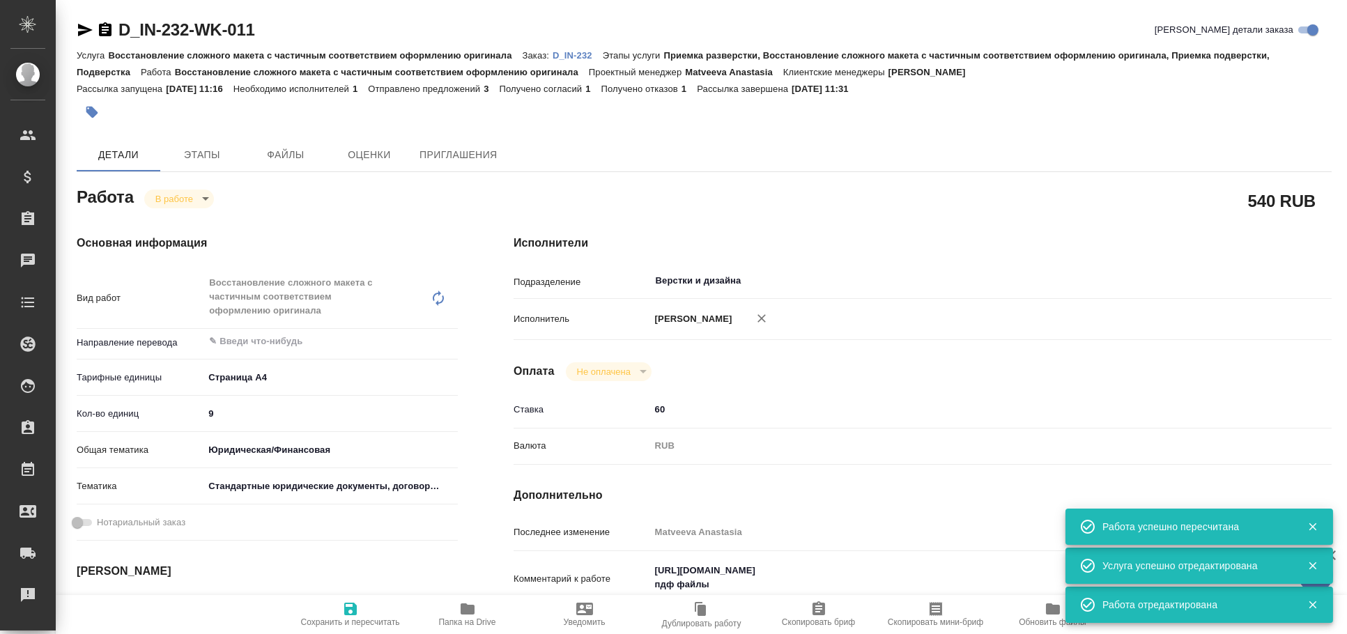
type textarea "x"
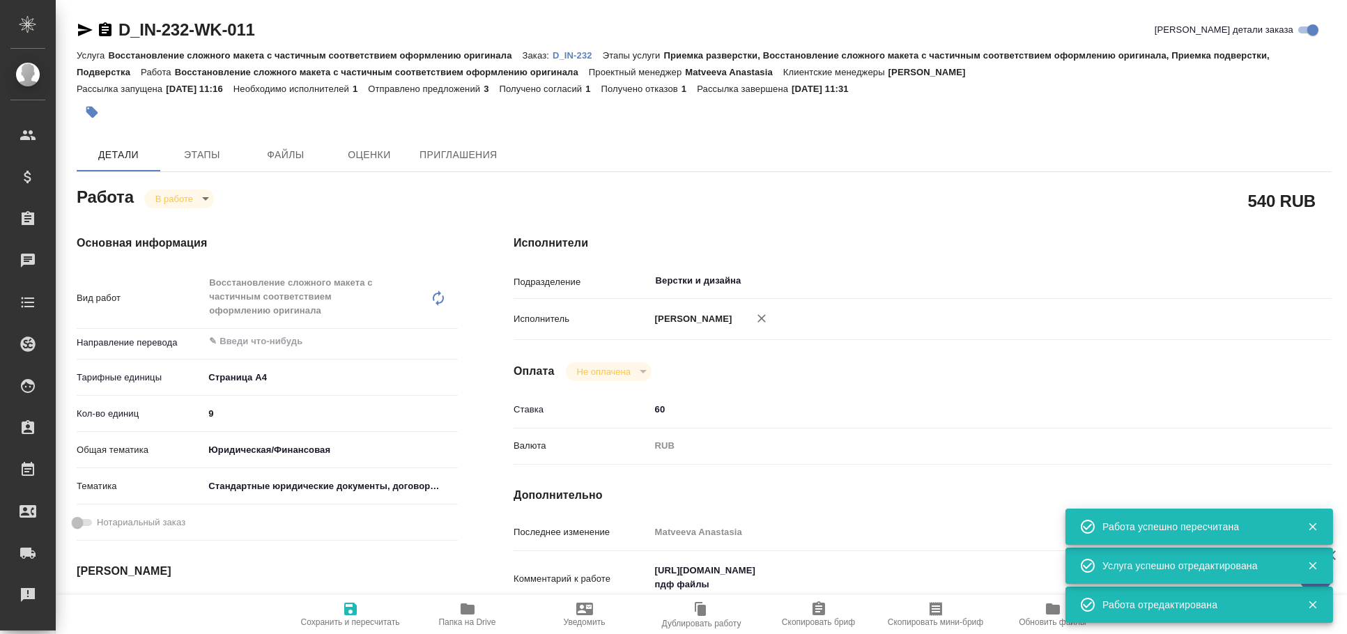
type textarea "x"
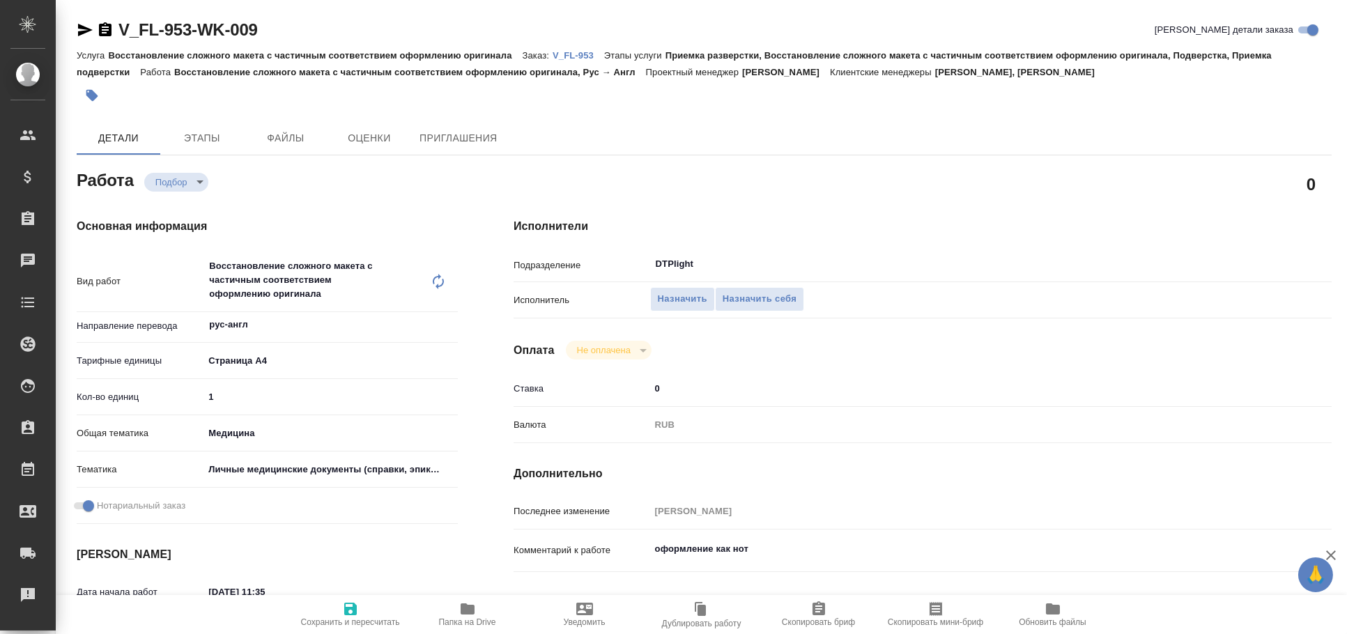
type textarea "x"
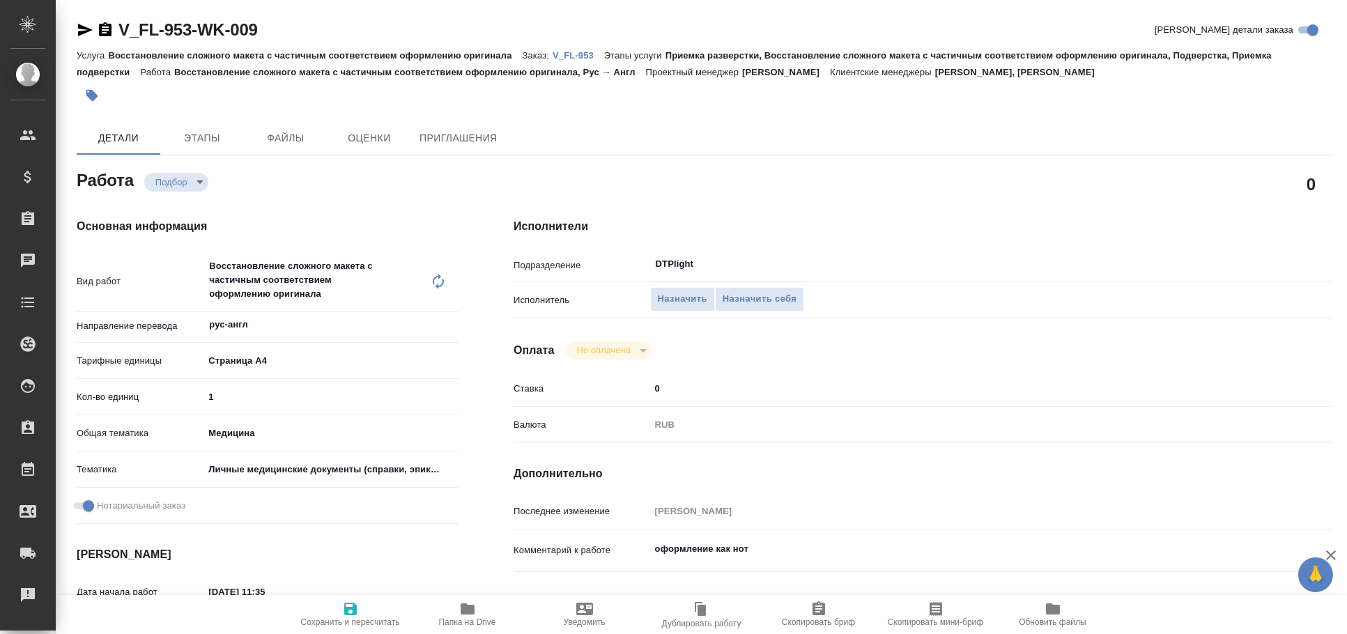
click at [84, 27] on icon "button" at bounding box center [85, 30] width 15 height 13
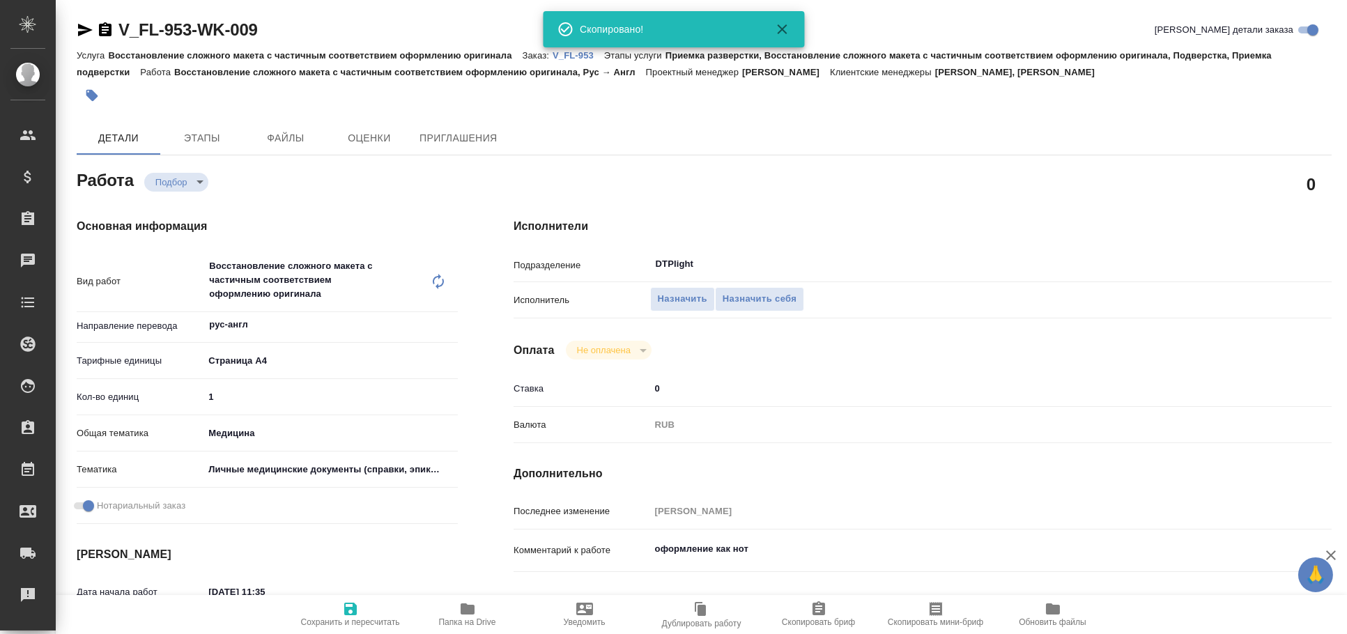
type textarea "x"
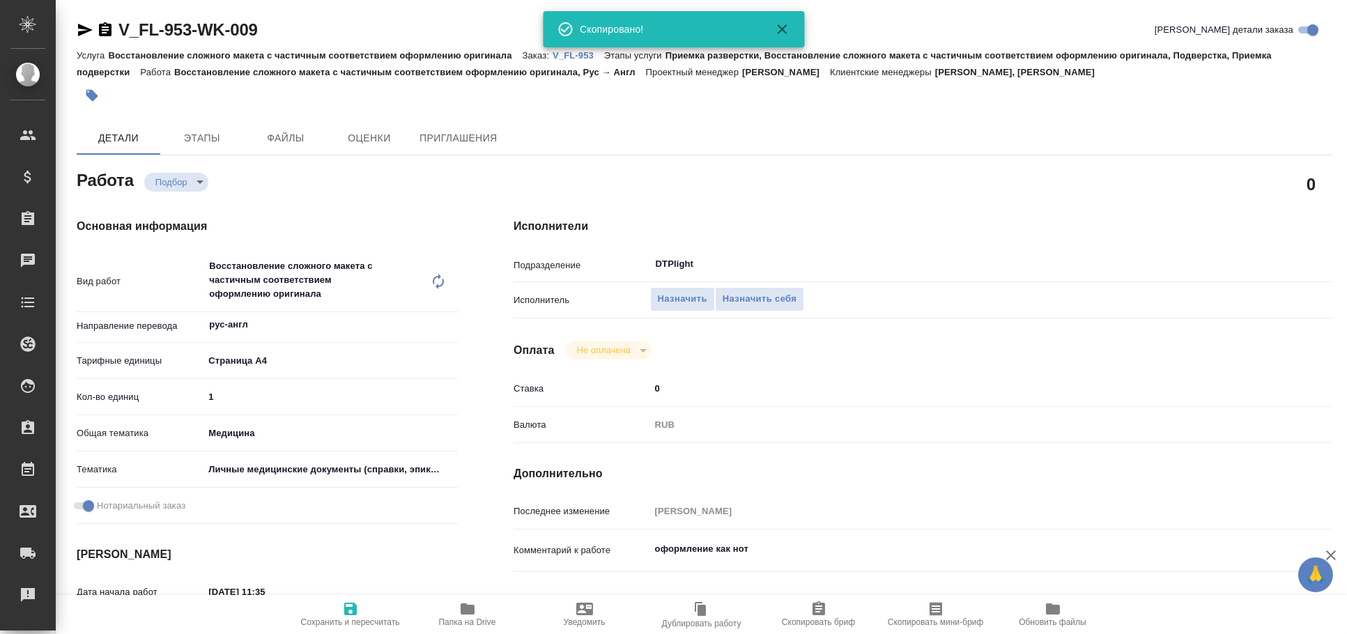
type textarea "x"
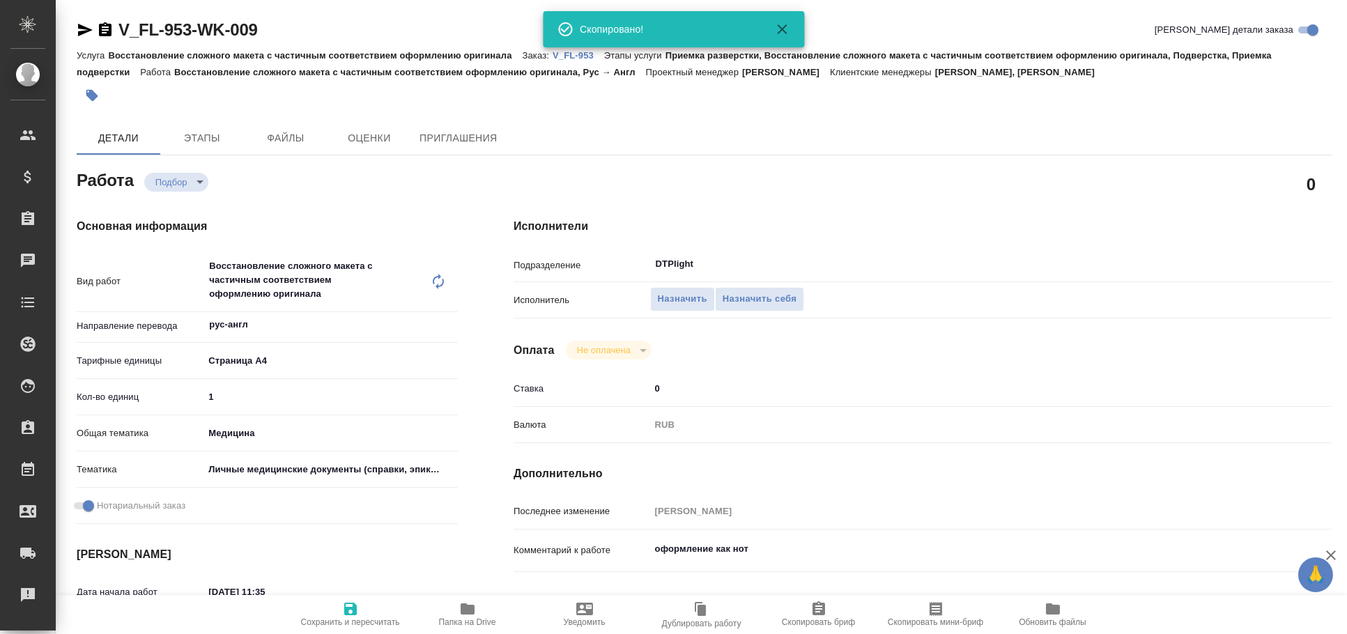
type textarea "x"
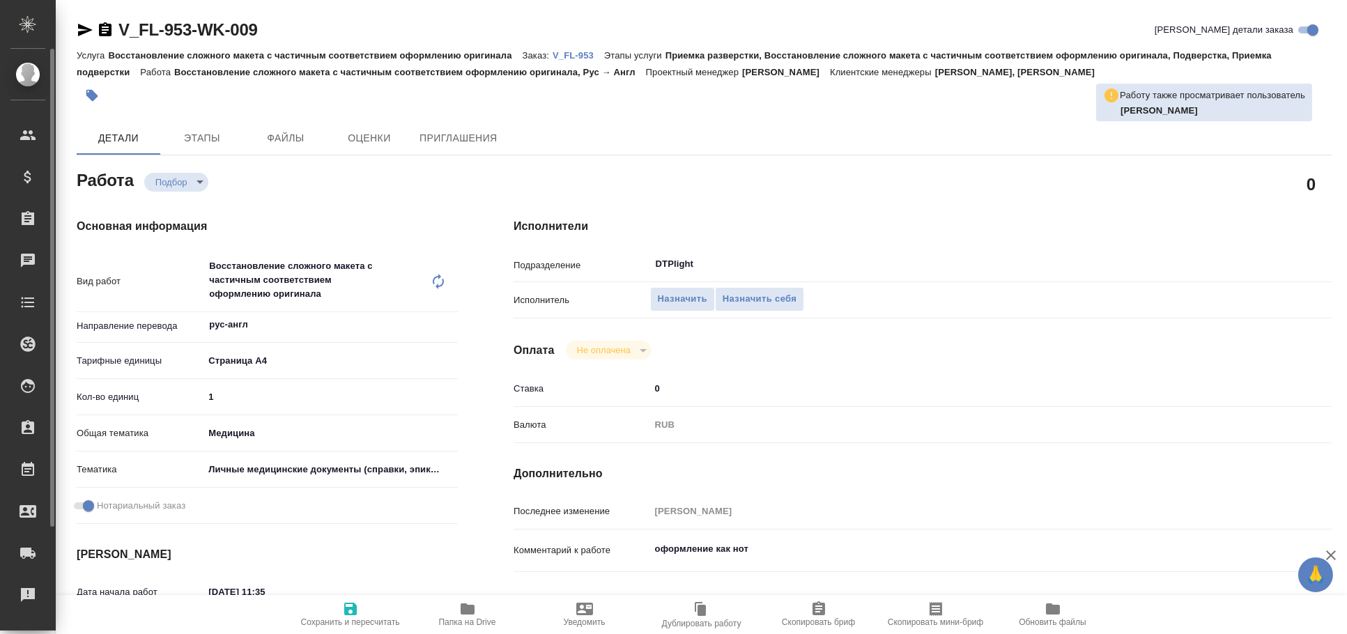
type textarea "x"
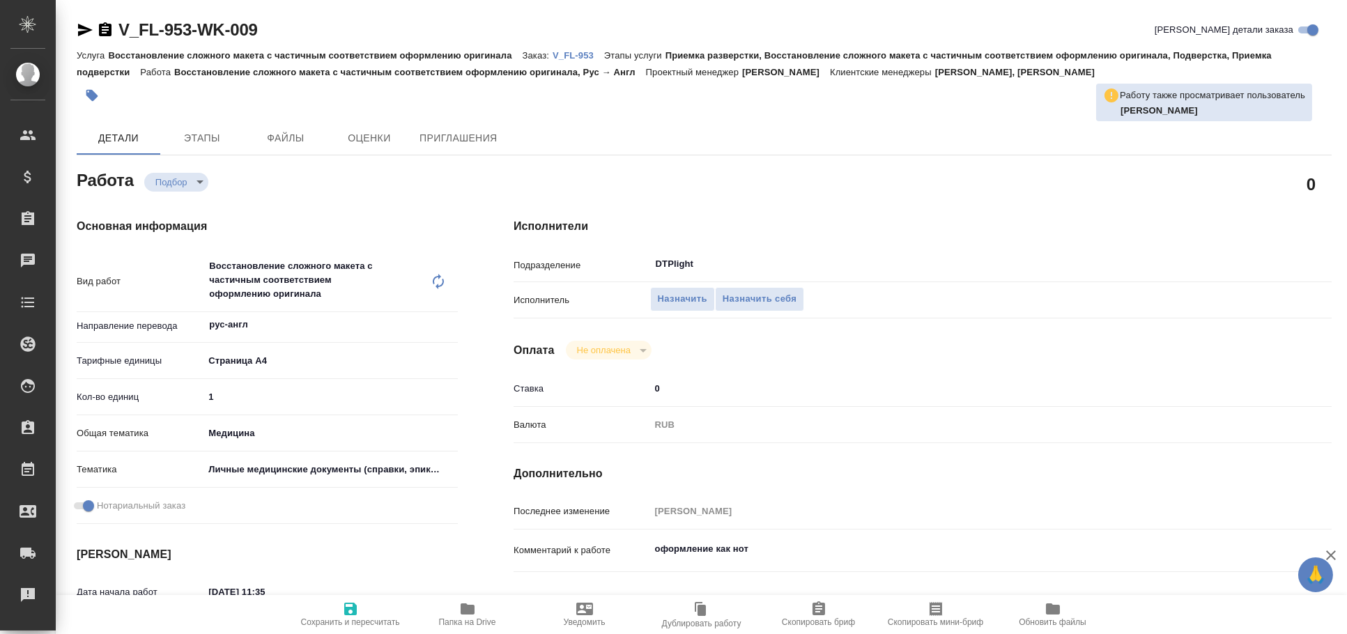
type textarea "x"
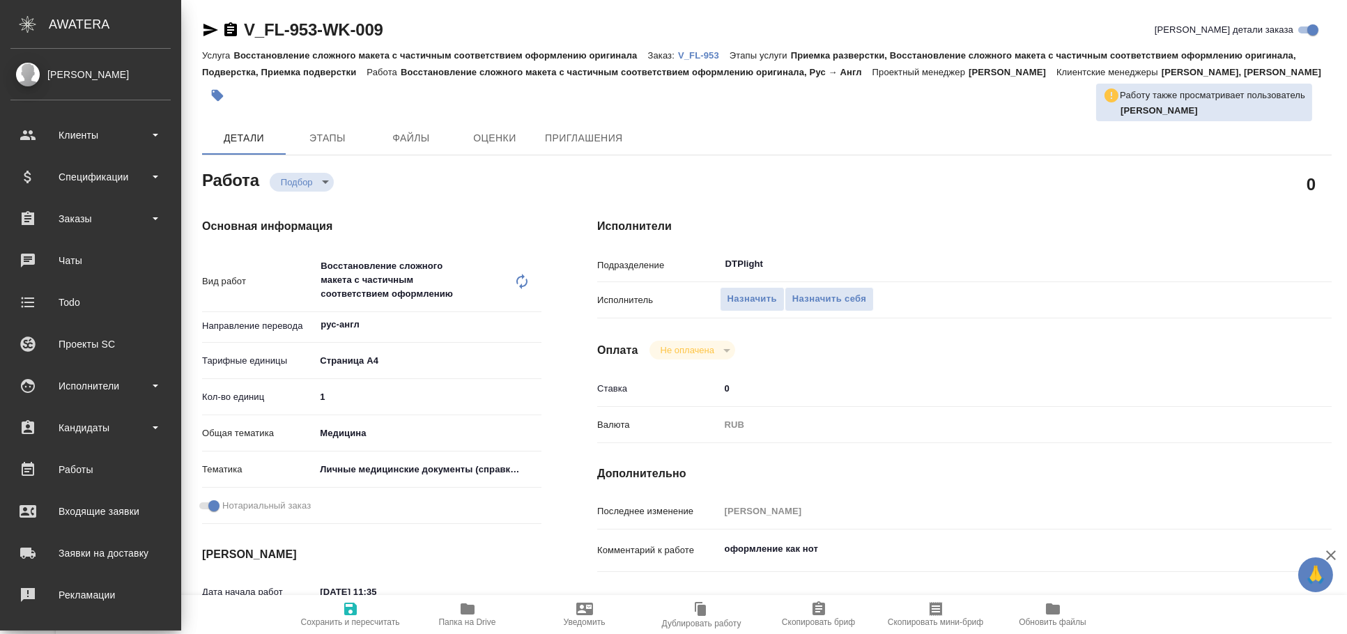
type textarea "x"
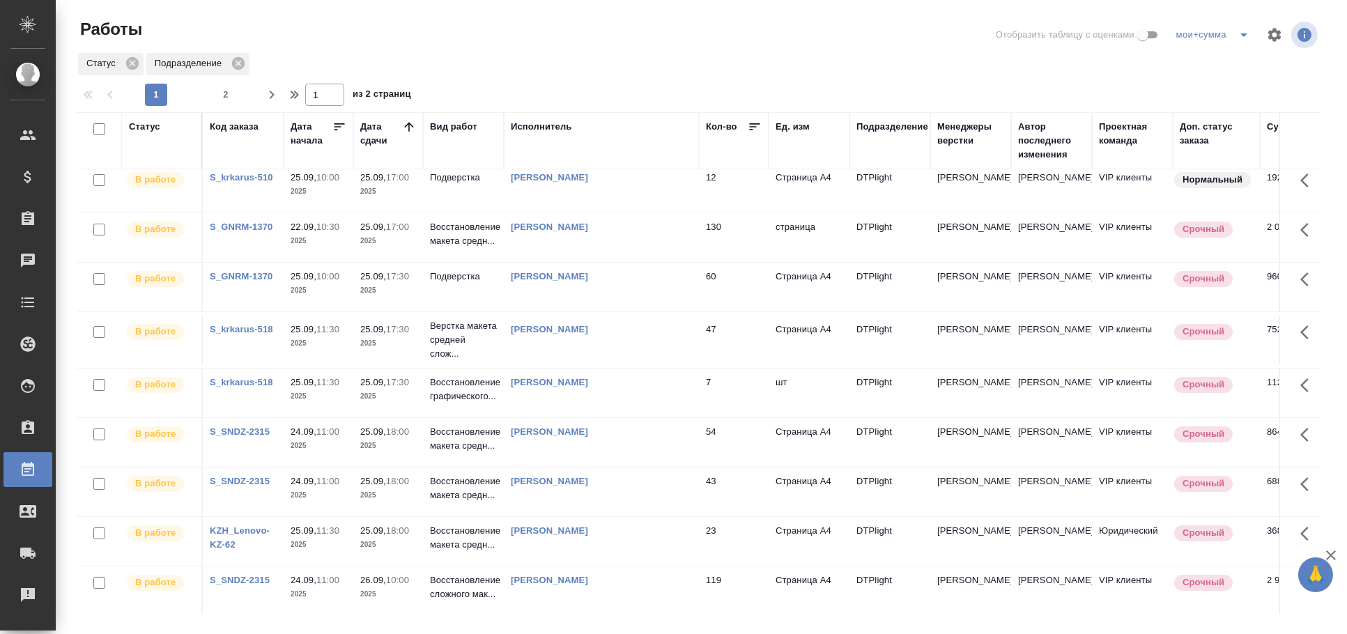
scroll to position [697, 0]
